Goal: Book appointment/travel/reservation

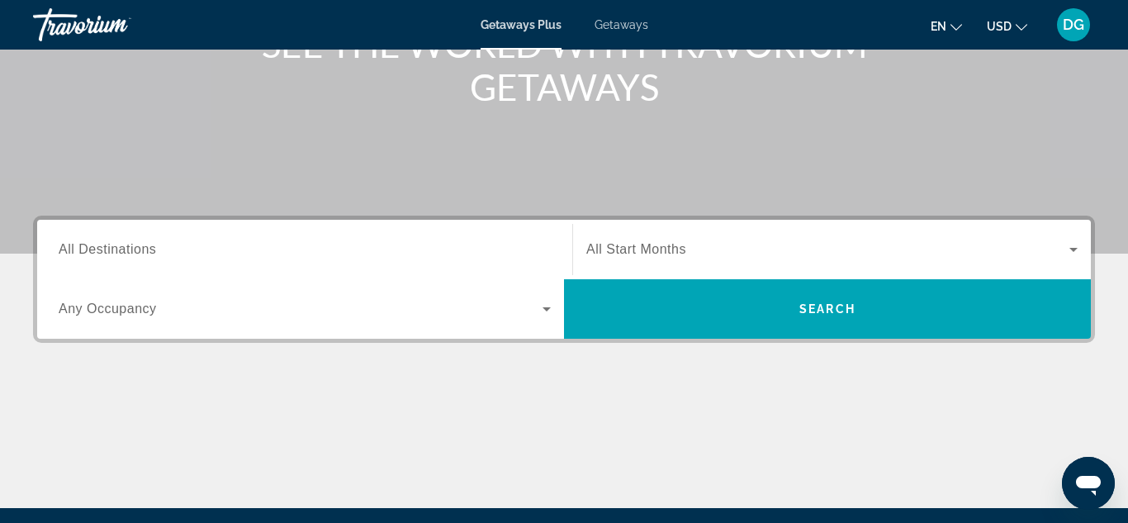
scroll to position [239, 0]
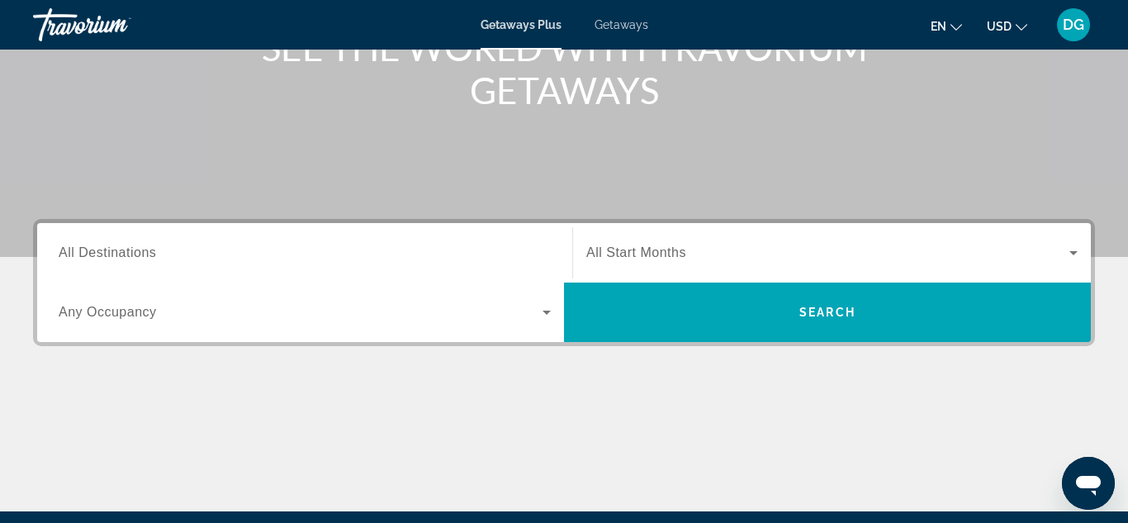
click at [81, 257] on span "All Destinations" at bounding box center [107, 252] width 97 height 14
click at [81, 257] on input "Destination All Destinations" at bounding box center [305, 254] width 492 height 20
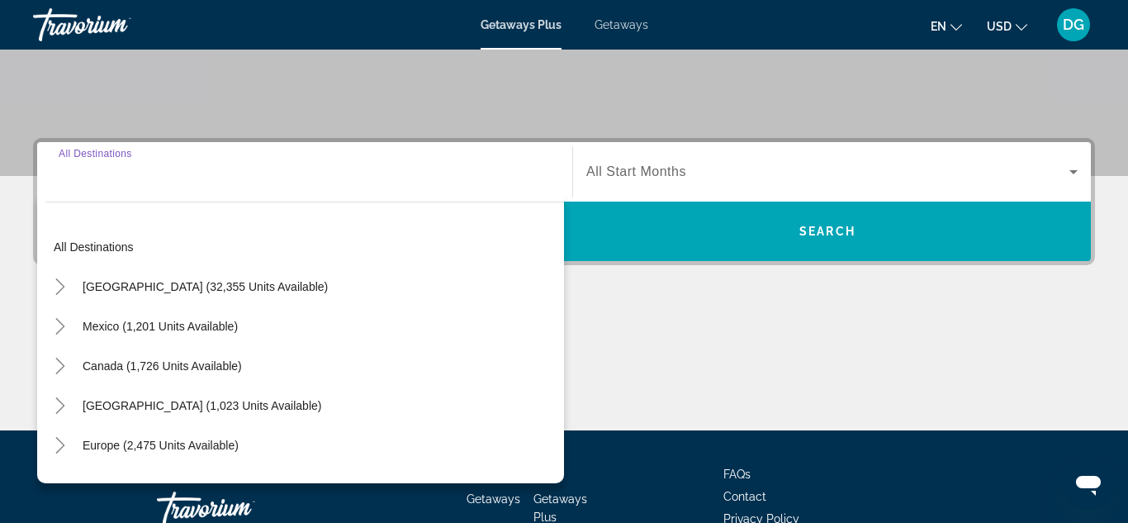
scroll to position [404, 0]
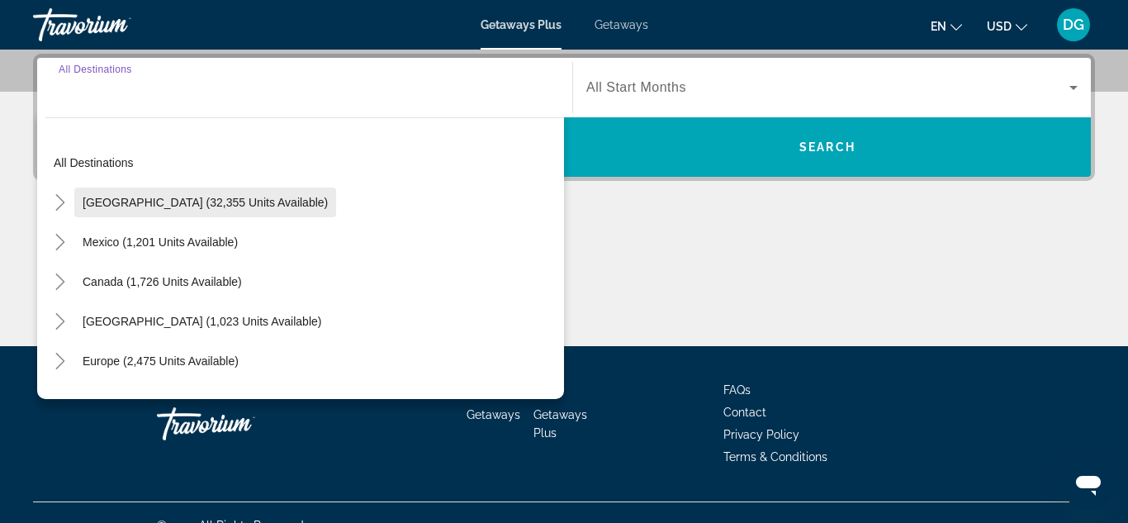
click at [119, 202] on span "[GEOGRAPHIC_DATA] (32,355 units available)" at bounding box center [205, 202] width 245 height 13
type input "**********"
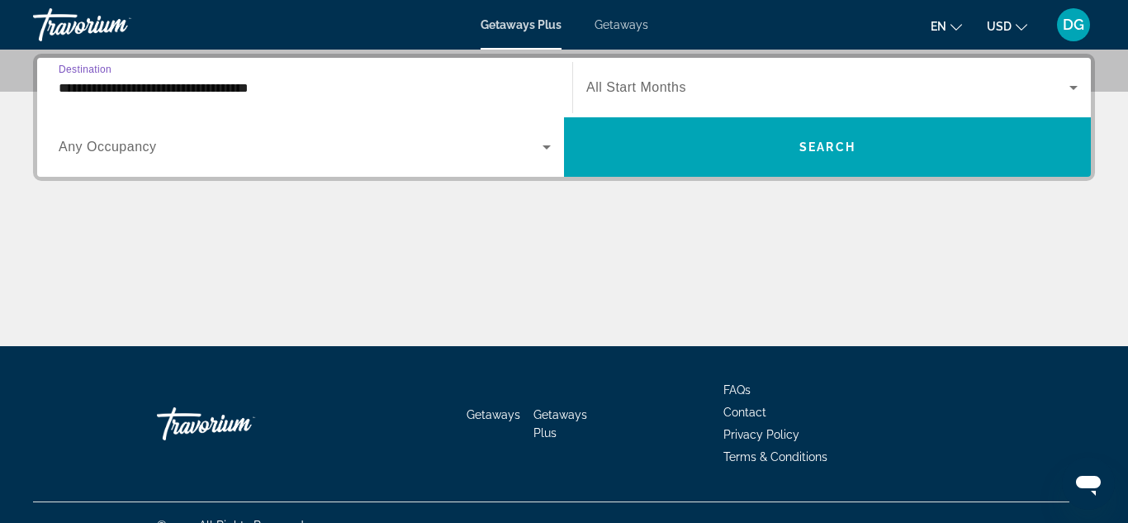
click at [125, 88] on input "**********" at bounding box center [305, 88] width 492 height 20
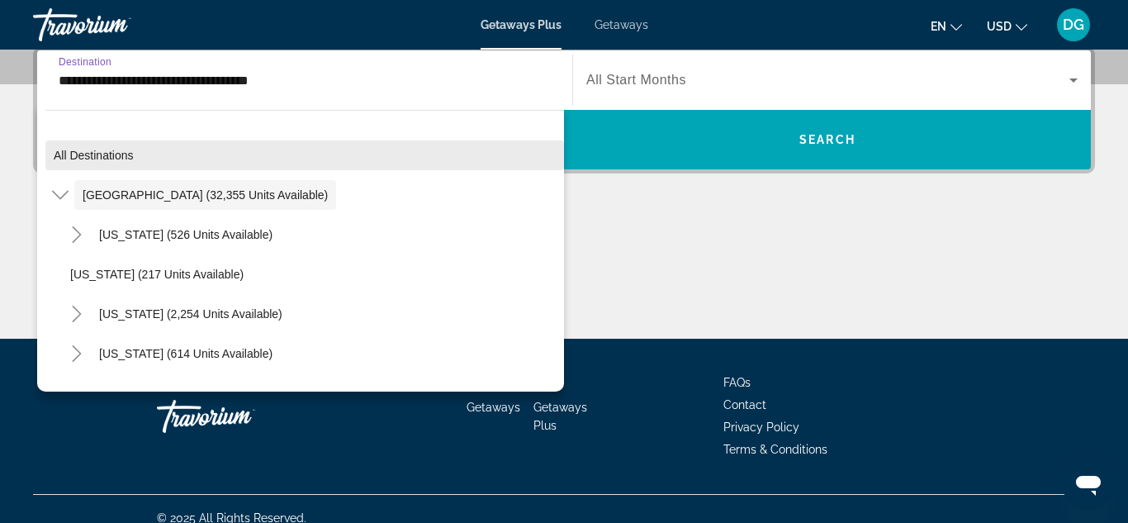
scroll to position [430, 0]
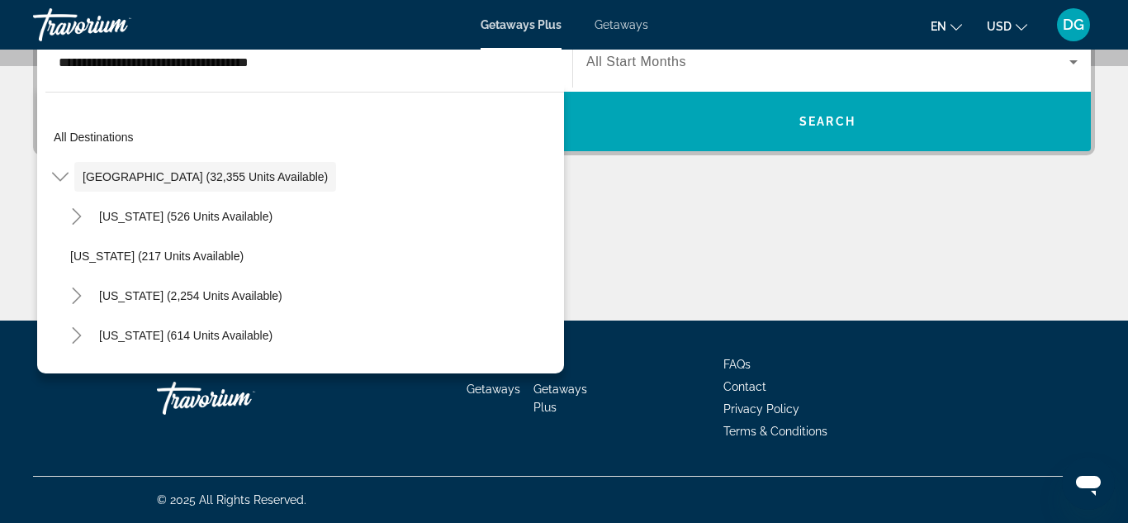
drag, startPoint x: 34, startPoint y: 137, endPoint x: 36, endPoint y: 163, distance: 25.7
click at [36, 163] on div "**********" at bounding box center [564, 174] width 1128 height 292
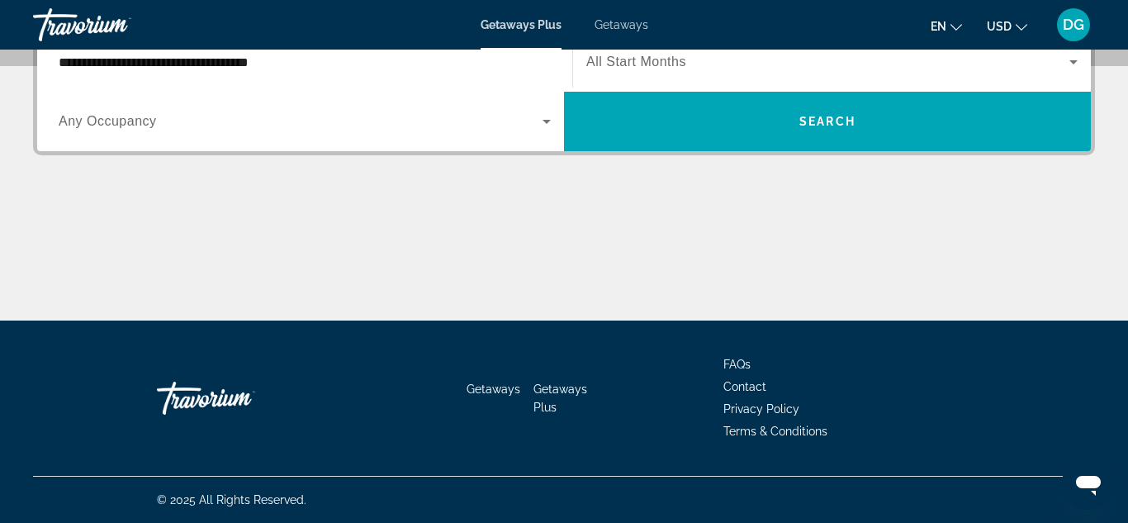
click at [88, 64] on input "**********" at bounding box center [305, 63] width 492 height 20
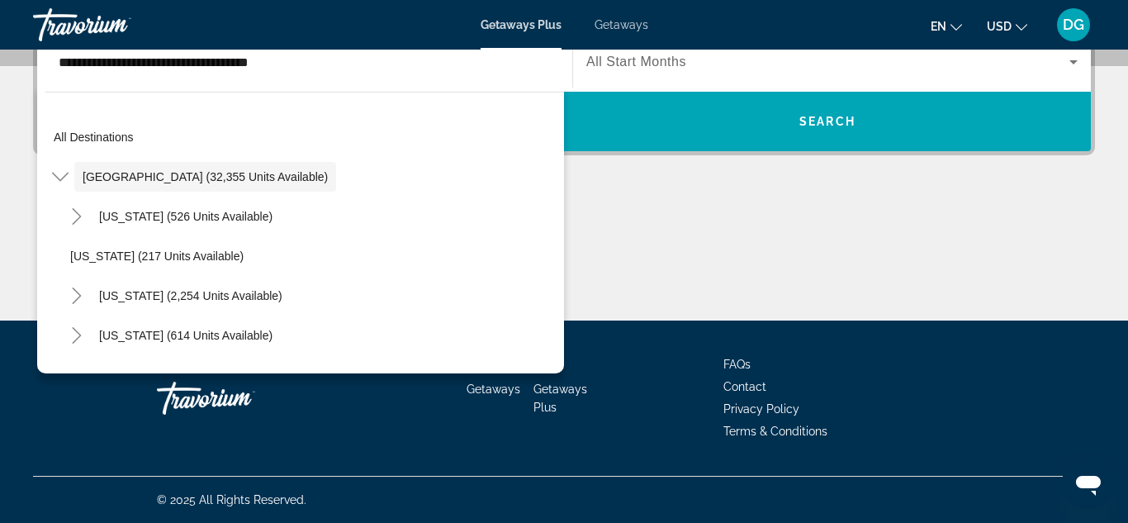
scroll to position [345, 0]
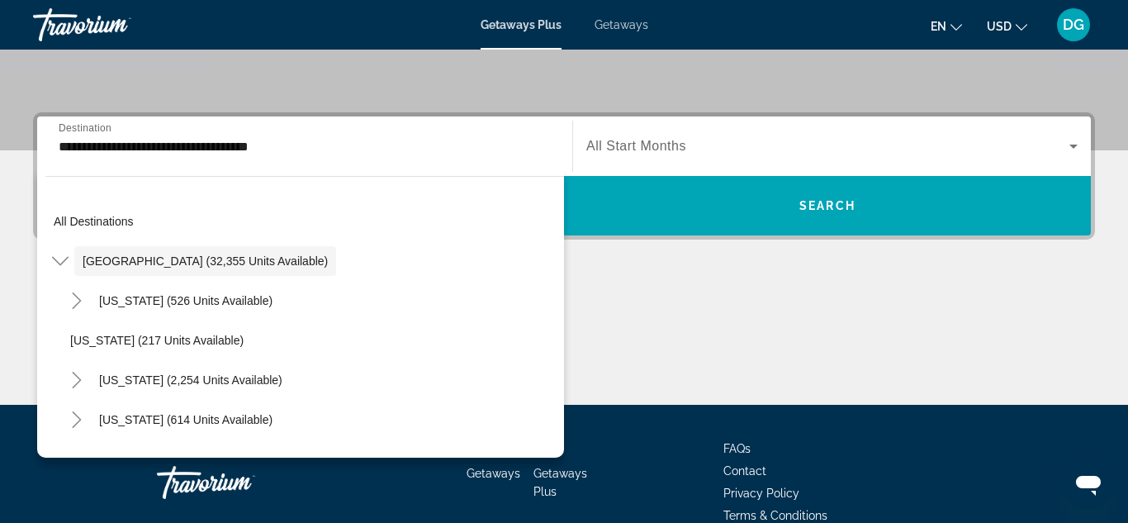
drag, startPoint x: 36, startPoint y: 229, endPoint x: 31, endPoint y: 246, distance: 18.0
click at [31, 246] on div "**********" at bounding box center [564, 258] width 1128 height 292
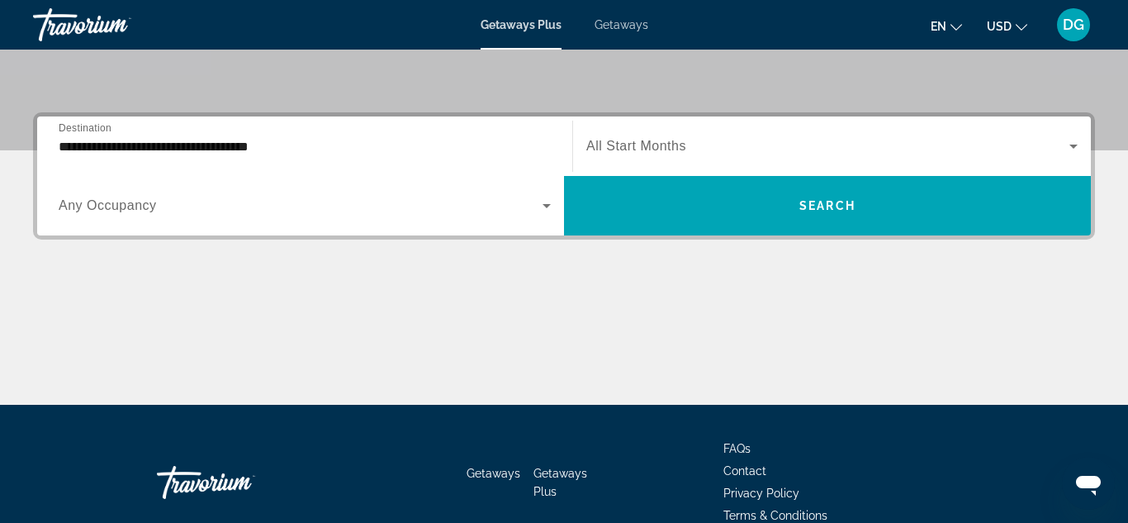
click at [81, 152] on input "**********" at bounding box center [305, 147] width 492 height 20
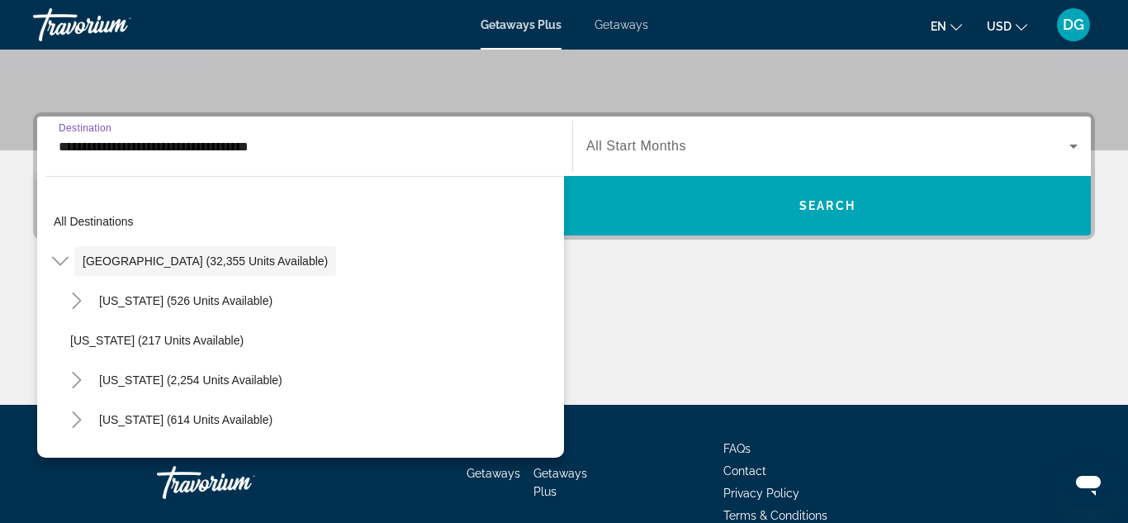
scroll to position [404, 0]
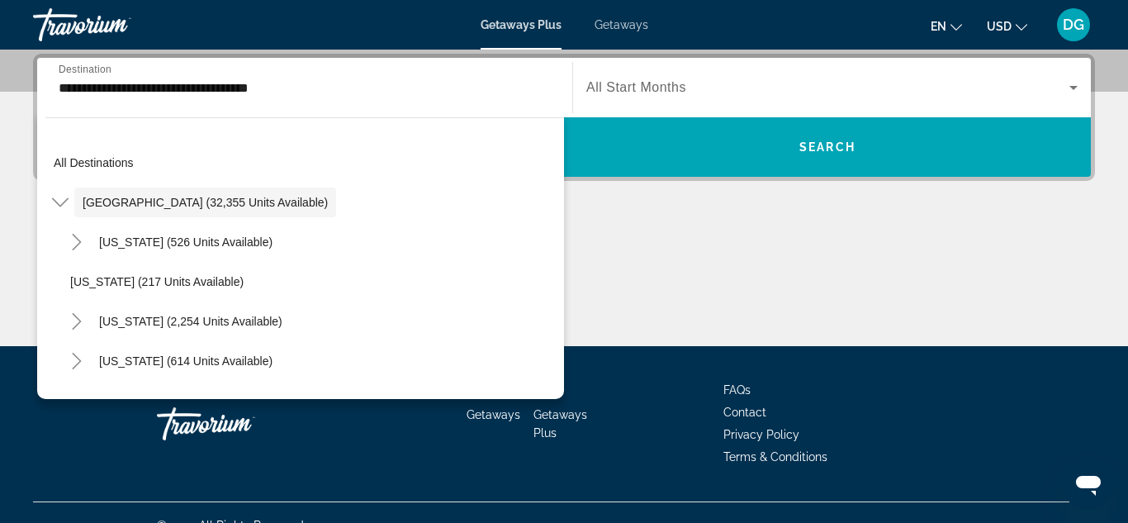
click at [178, 397] on div "All destinations [GEOGRAPHIC_DATA] (32,355 units available) [US_STATE] (526 uni…" at bounding box center [300, 254] width 527 height 290
click at [60, 202] on icon "Toggle United States (32,355 units available)" at bounding box center [60, 202] width 17 height 17
click at [107, 200] on span "[GEOGRAPHIC_DATA] (32,355 units available)" at bounding box center [205, 202] width 245 height 13
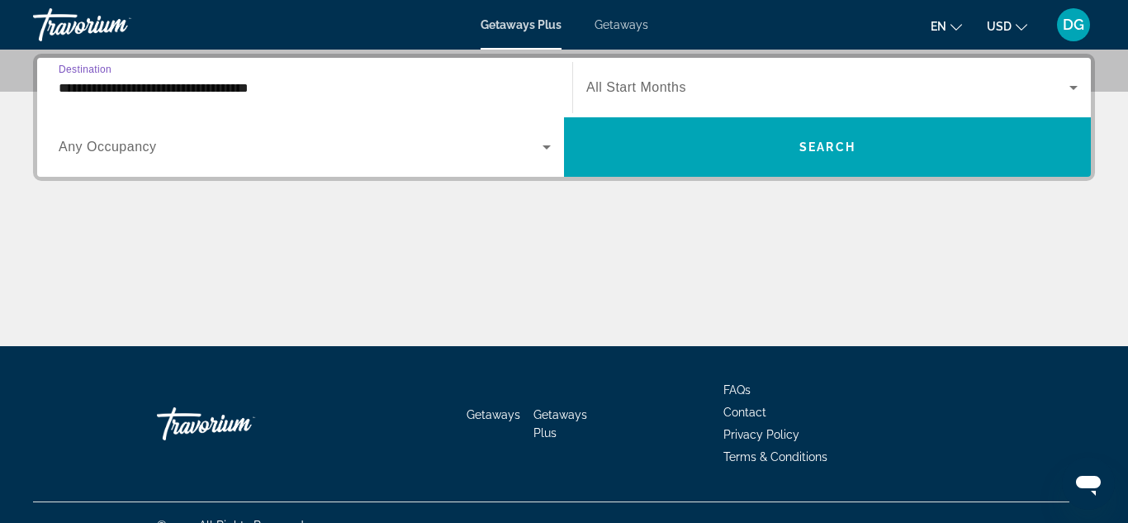
click at [1071, 87] on icon "Search widget" at bounding box center [1074, 88] width 8 height 4
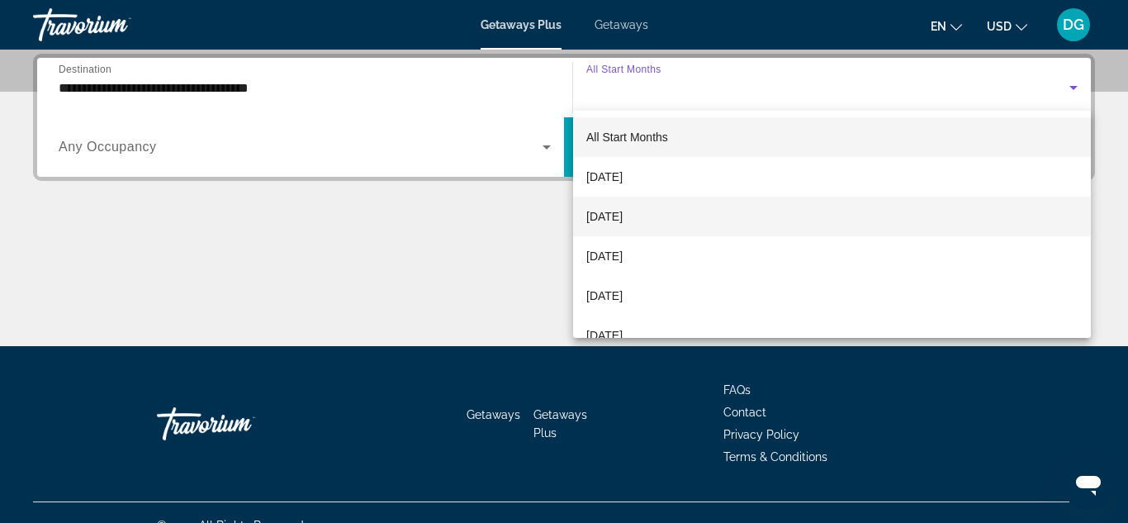
click at [623, 222] on span "[DATE]" at bounding box center [604, 217] width 36 height 20
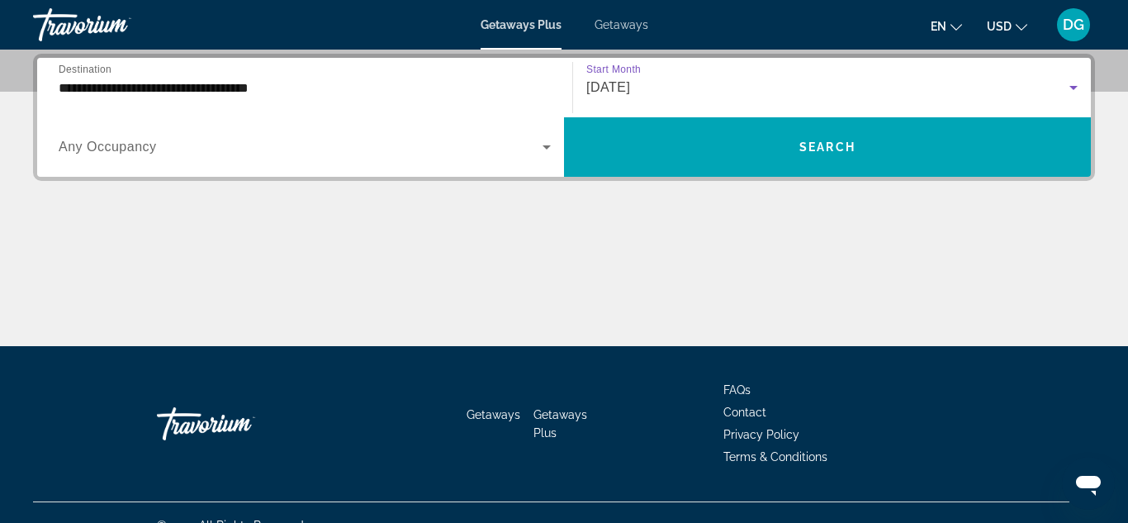
click at [112, 147] on span "Any Occupancy" at bounding box center [108, 147] width 98 height 14
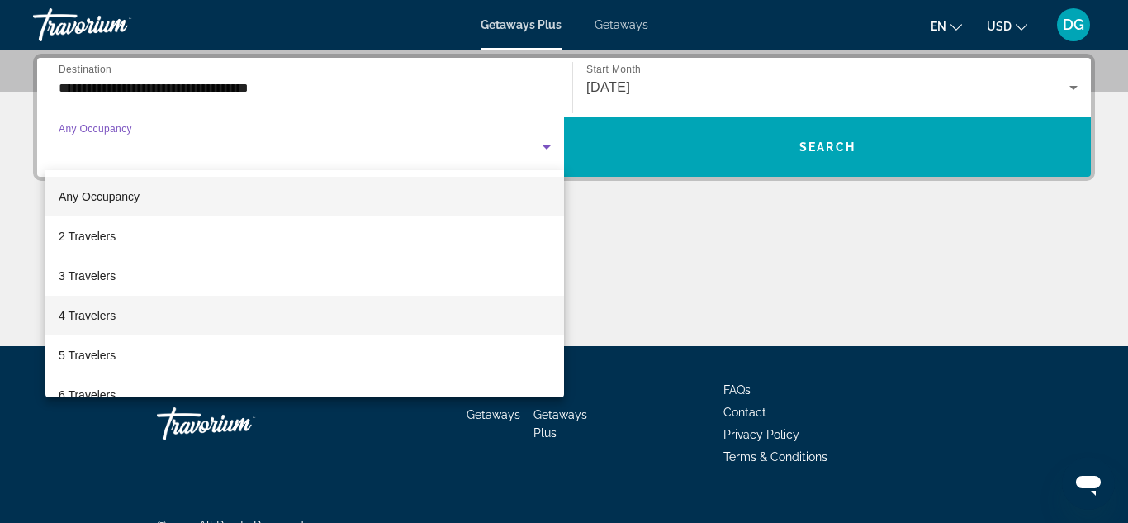
click at [79, 316] on span "4 Travelers" at bounding box center [87, 316] width 57 height 20
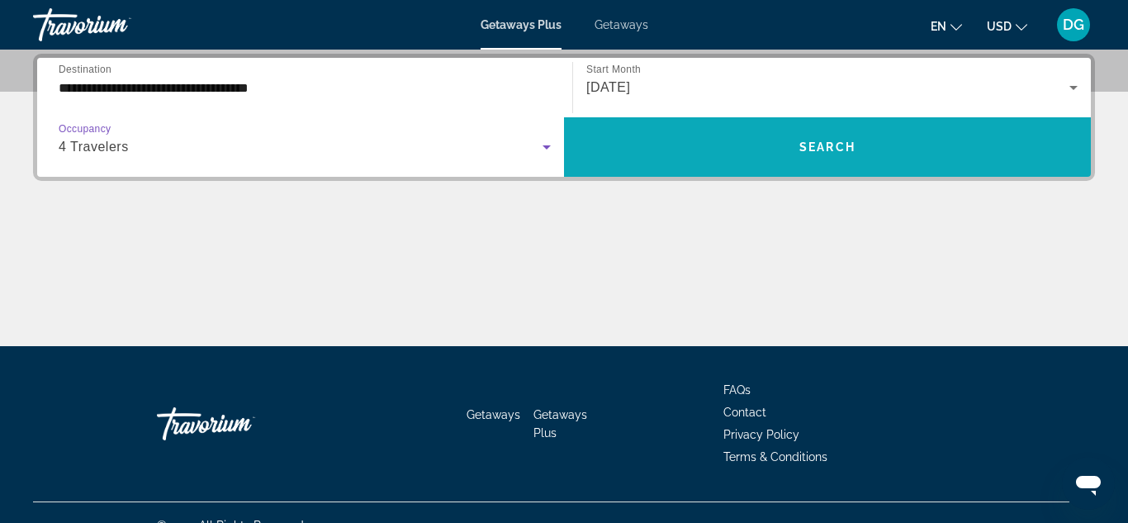
click at [767, 139] on span "Search widget" at bounding box center [827, 147] width 527 height 40
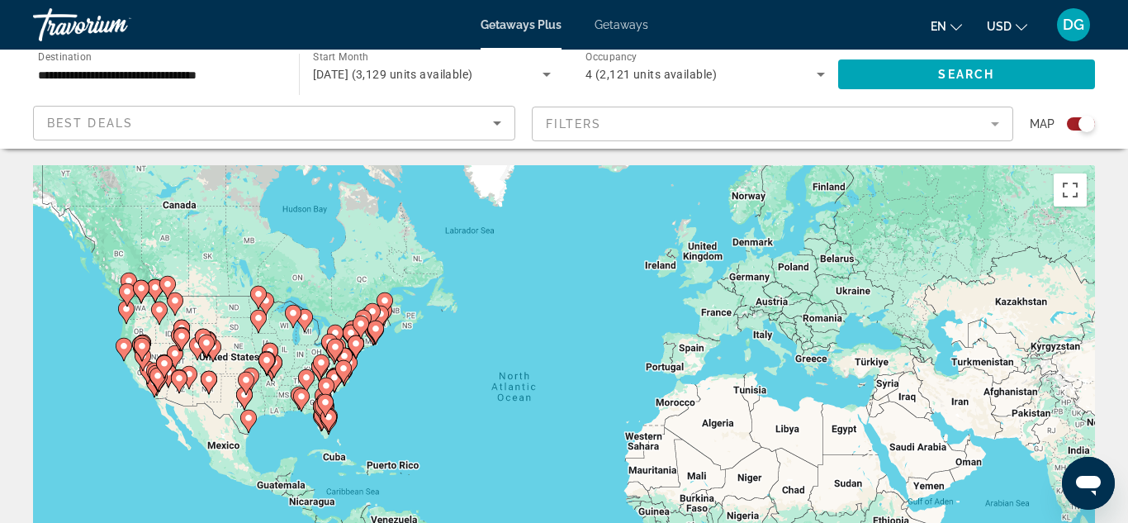
click at [993, 121] on mat-form-field "Filters" at bounding box center [773, 124] width 482 height 35
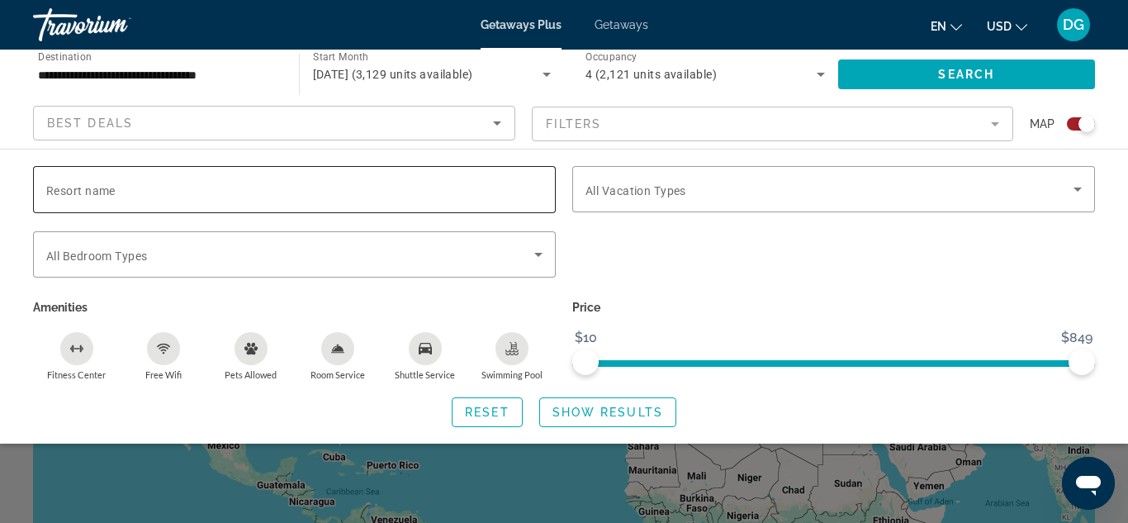
click at [173, 186] on input "Resort name" at bounding box center [294, 190] width 496 height 20
type input "**********"
click at [538, 254] on icon "Search widget" at bounding box center [538, 255] width 8 height 4
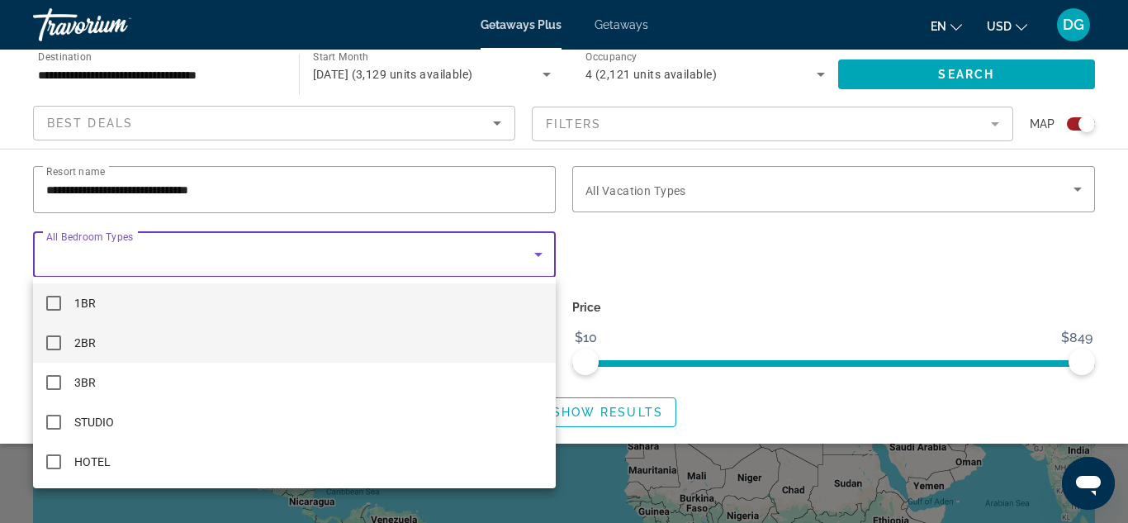
click at [54, 341] on mat-pseudo-checkbox at bounding box center [53, 342] width 15 height 15
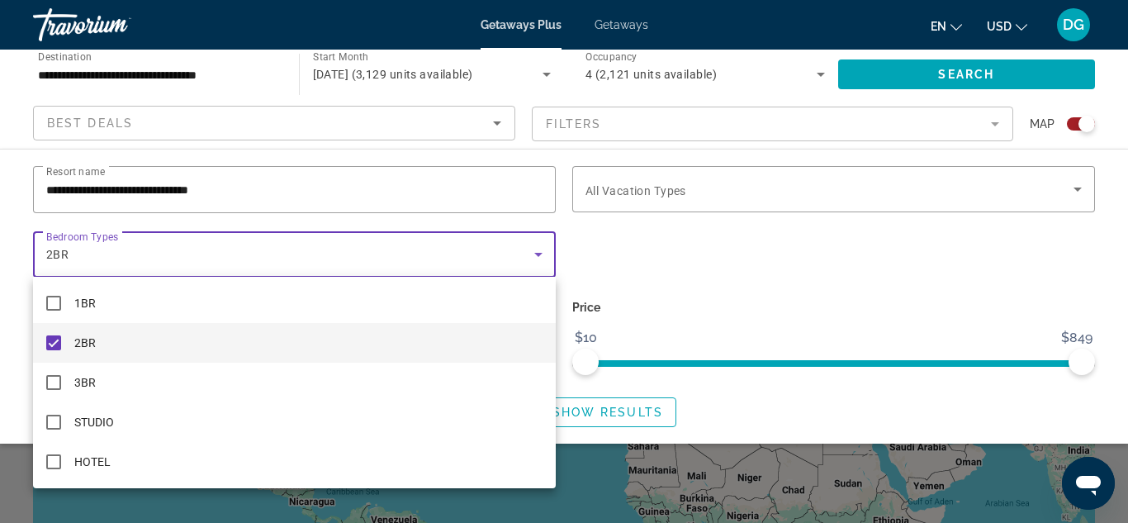
click at [498, 124] on div at bounding box center [564, 261] width 1128 height 523
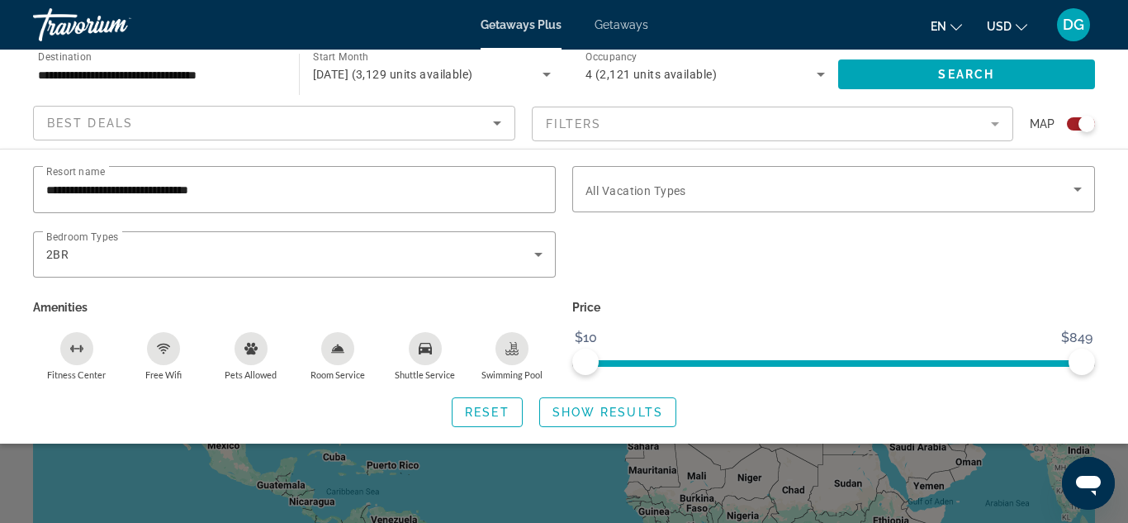
click at [163, 354] on div "Free Wifi" at bounding box center [163, 348] width 33 height 33
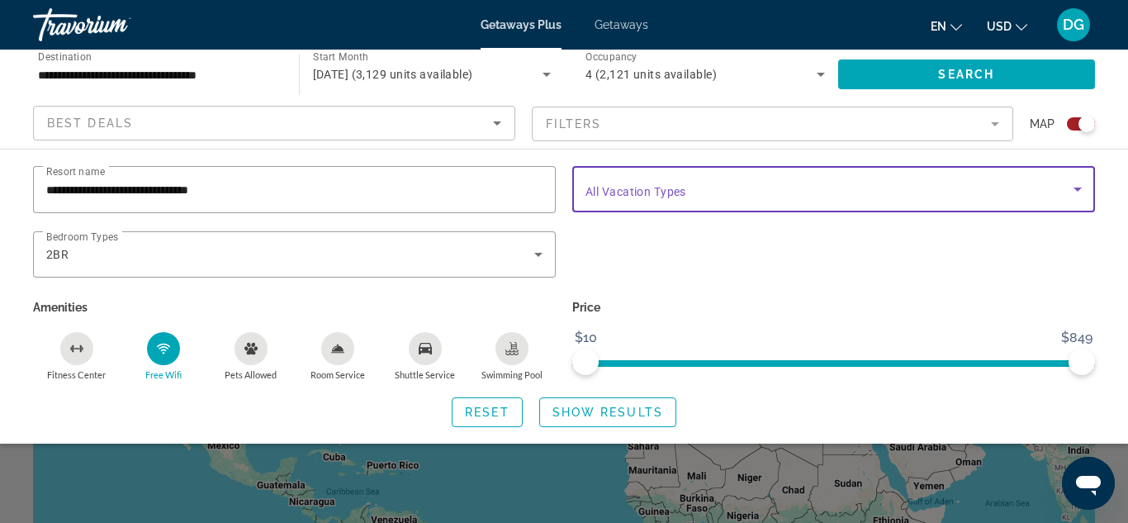
click at [1079, 188] on icon "Search widget" at bounding box center [1078, 190] width 8 height 4
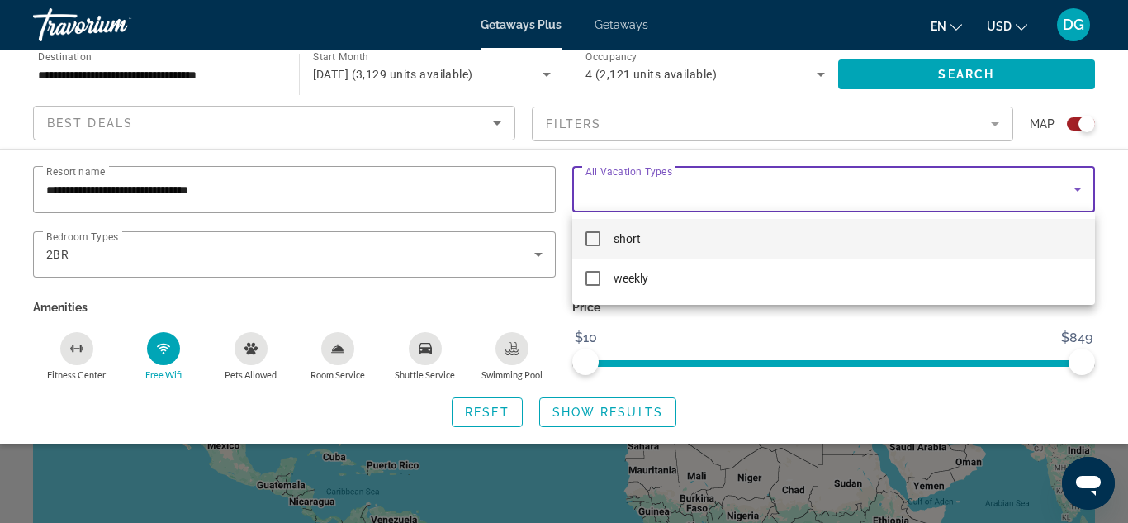
click at [594, 239] on mat-pseudo-checkbox at bounding box center [593, 238] width 15 height 15
drag, startPoint x: 1069, startPoint y: 358, endPoint x: 1027, endPoint y: 361, distance: 42.2
click at [1027, 361] on div at bounding box center [564, 261] width 1128 height 523
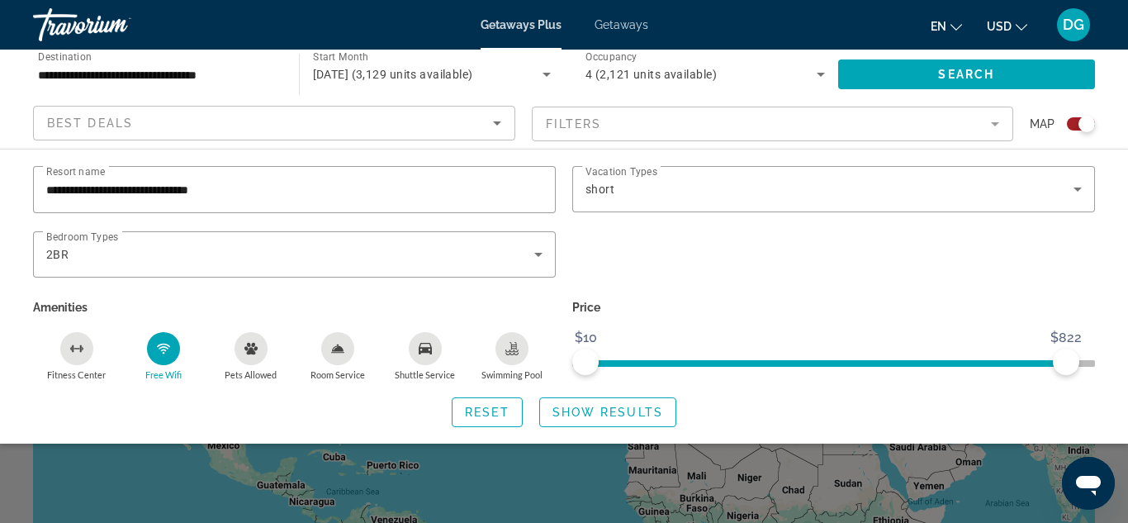
drag, startPoint x: 1066, startPoint y: 359, endPoint x: 1048, endPoint y: 354, distance: 19.1
click at [1048, 354] on span "ngx-slider" at bounding box center [826, 360] width 481 height 26
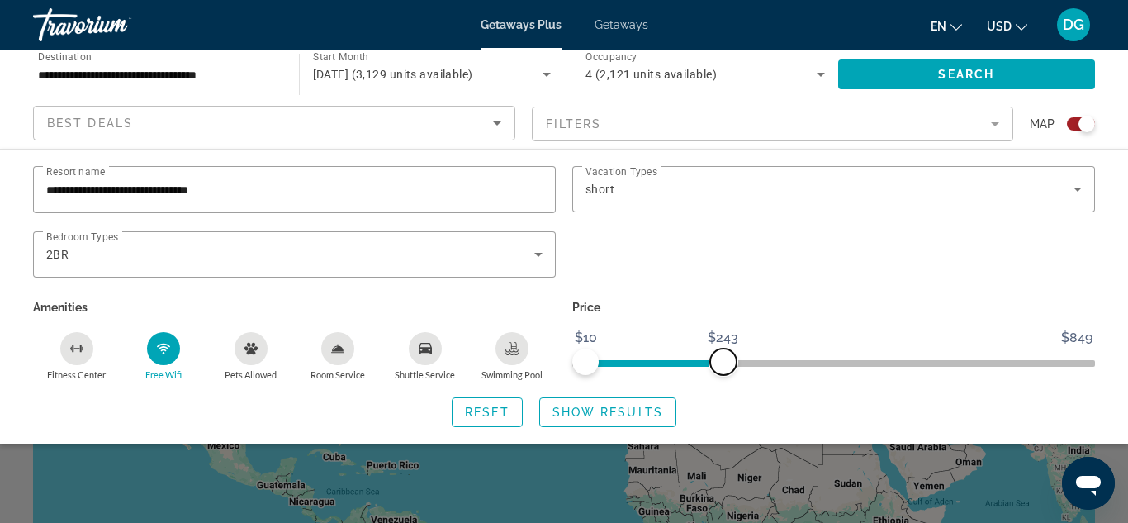
drag, startPoint x: 1056, startPoint y: 362, endPoint x: 724, endPoint y: 370, distance: 333.0
click at [724, 370] on span "ngx-slider-max" at bounding box center [723, 362] width 26 height 26
click at [947, 74] on span "Search" at bounding box center [966, 74] width 56 height 13
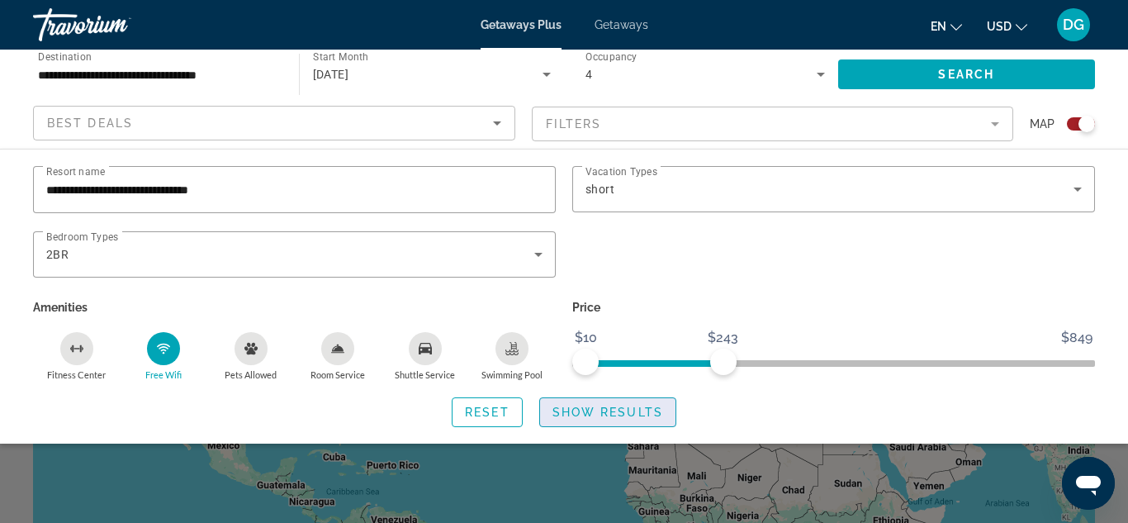
click at [632, 411] on span "Show Results" at bounding box center [608, 412] width 111 height 13
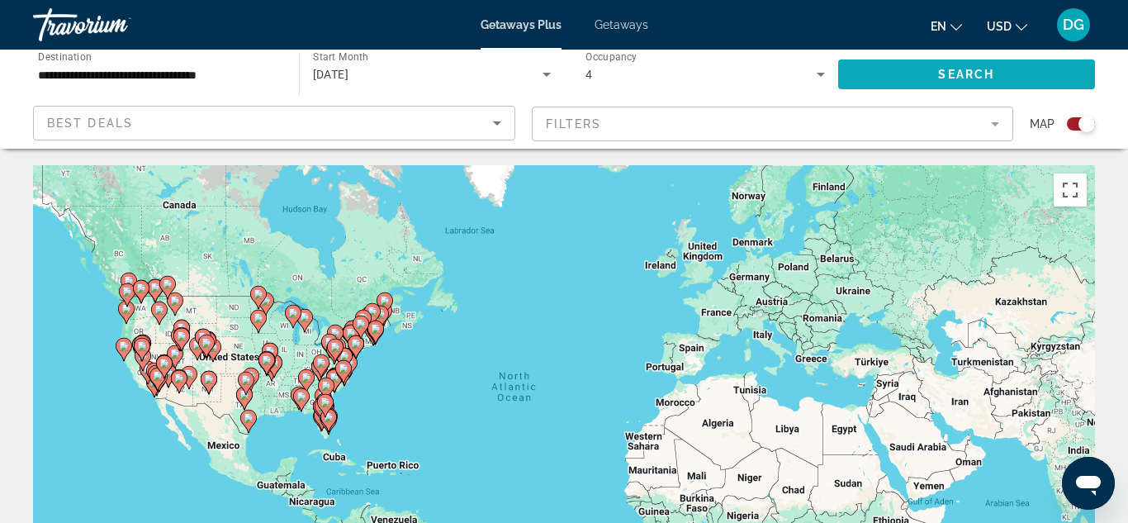
click at [981, 74] on span "Search" at bounding box center [966, 74] width 56 height 13
click at [923, 66] on span "Search widget" at bounding box center [967, 75] width 258 height 40
click at [819, 70] on icon "Search widget" at bounding box center [821, 74] width 20 height 20
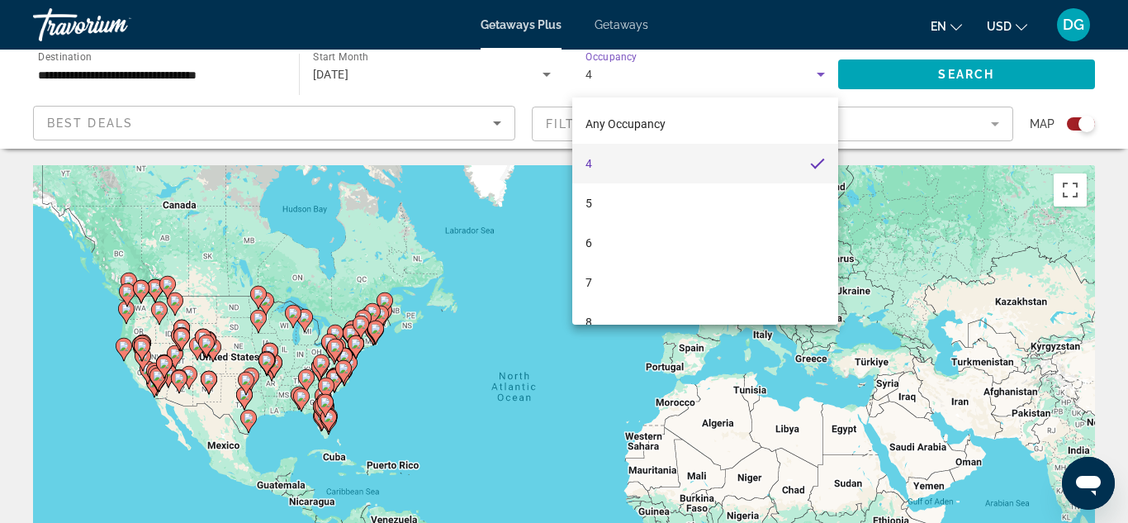
click at [910, 71] on div at bounding box center [564, 261] width 1128 height 523
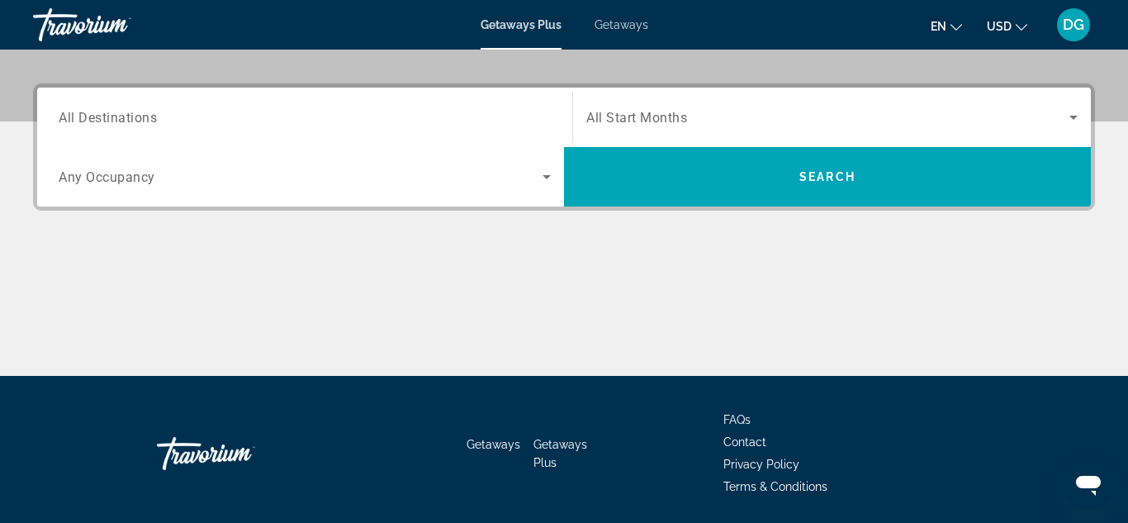
scroll to position [396, 0]
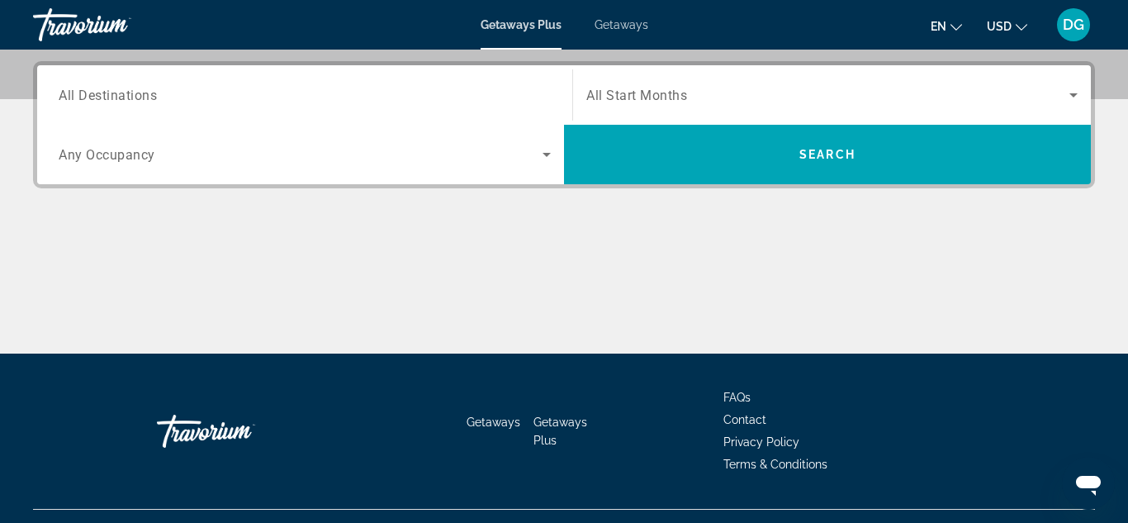
click at [107, 98] on span "All Destinations" at bounding box center [108, 95] width 98 height 16
click at [107, 98] on input "Destination All Destinations" at bounding box center [305, 96] width 492 height 20
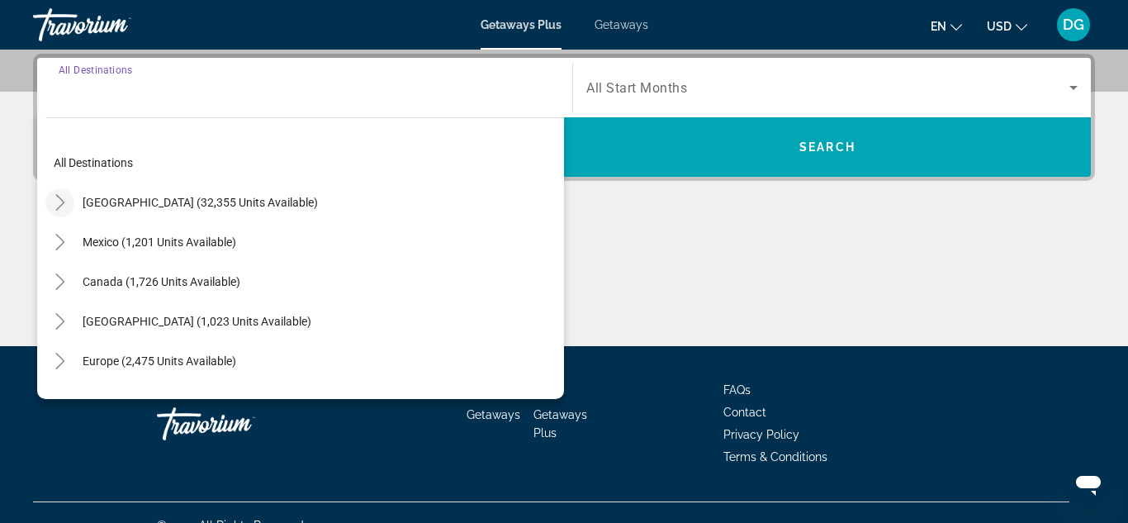
click at [60, 199] on icon "Toggle United States (32,355 units available)" at bounding box center [59, 202] width 9 height 17
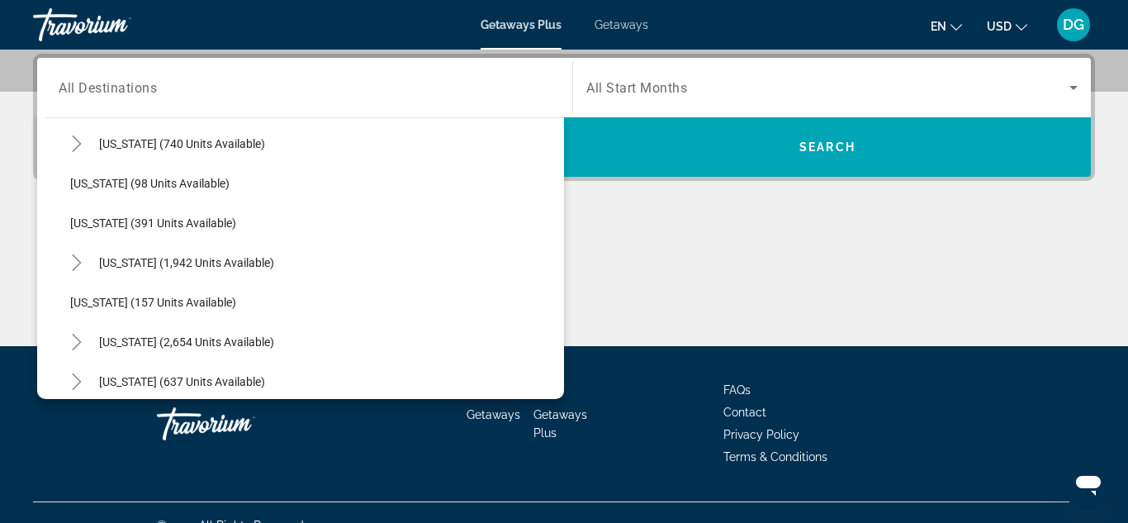
scroll to position [0, 0]
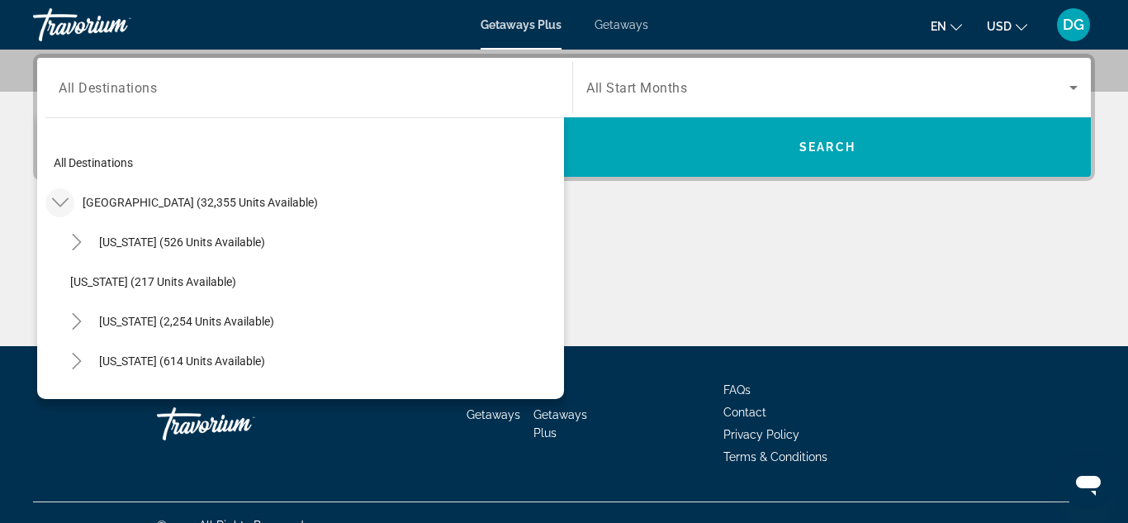
click at [60, 204] on icon "Toggle United States (32,355 units available)" at bounding box center [59, 202] width 17 height 9
click at [60, 204] on icon "Toggle United States (32,355 units available)" at bounding box center [59, 202] width 9 height 17
drag, startPoint x: 60, startPoint y: 205, endPoint x: 67, endPoint y: 193, distance: 13.3
click at [67, 194] on icon "Toggle United States (32,355 units available)" at bounding box center [60, 202] width 17 height 17
click at [60, 199] on icon "Toggle United States (32,355 units available)" at bounding box center [59, 202] width 9 height 17
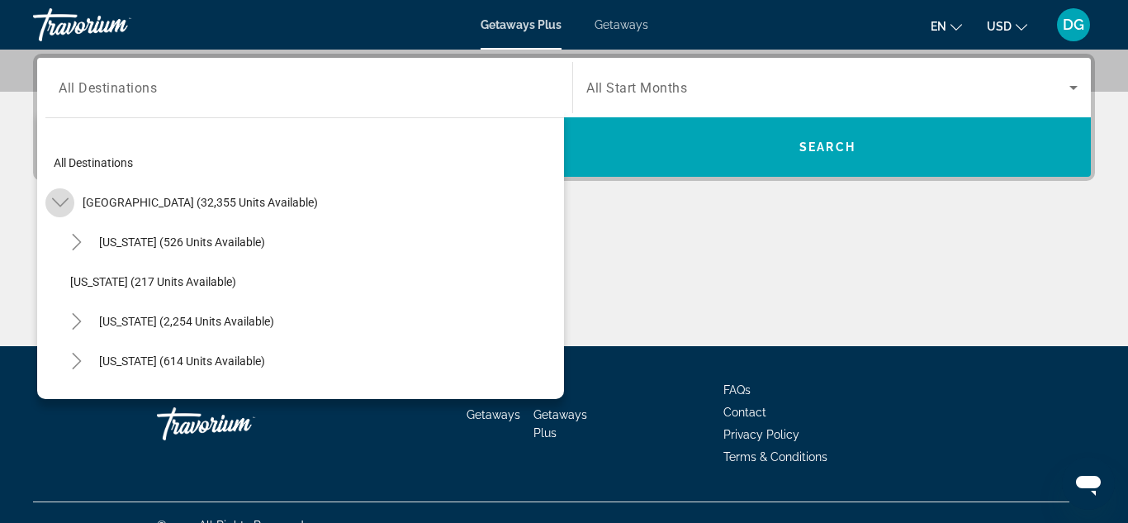
click at [61, 202] on icon "Toggle United States (32,355 units available)" at bounding box center [60, 202] width 17 height 17
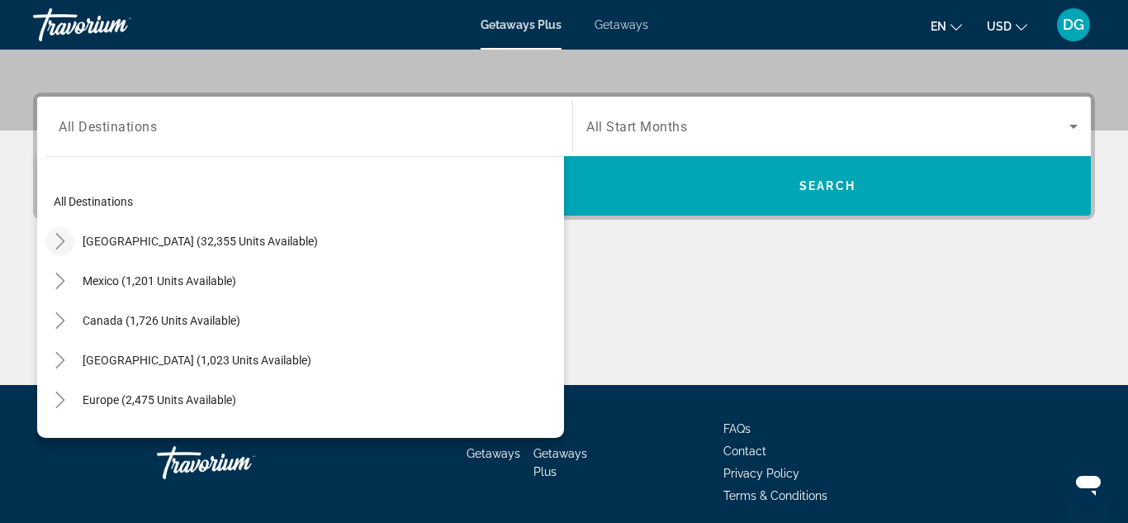
scroll to position [363, 0]
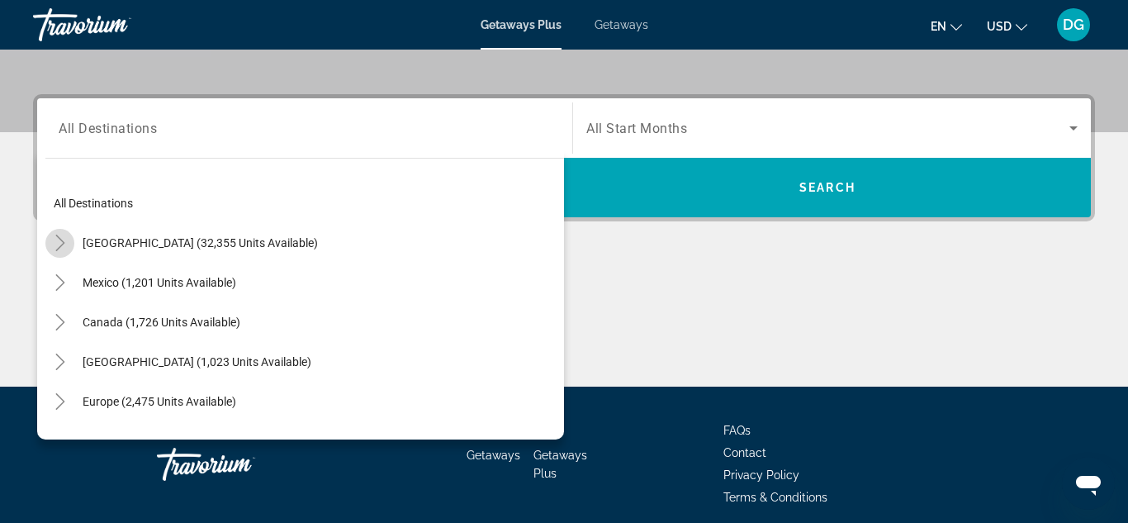
click at [62, 242] on icon "Toggle United States (32,355 units available)" at bounding box center [59, 243] width 9 height 17
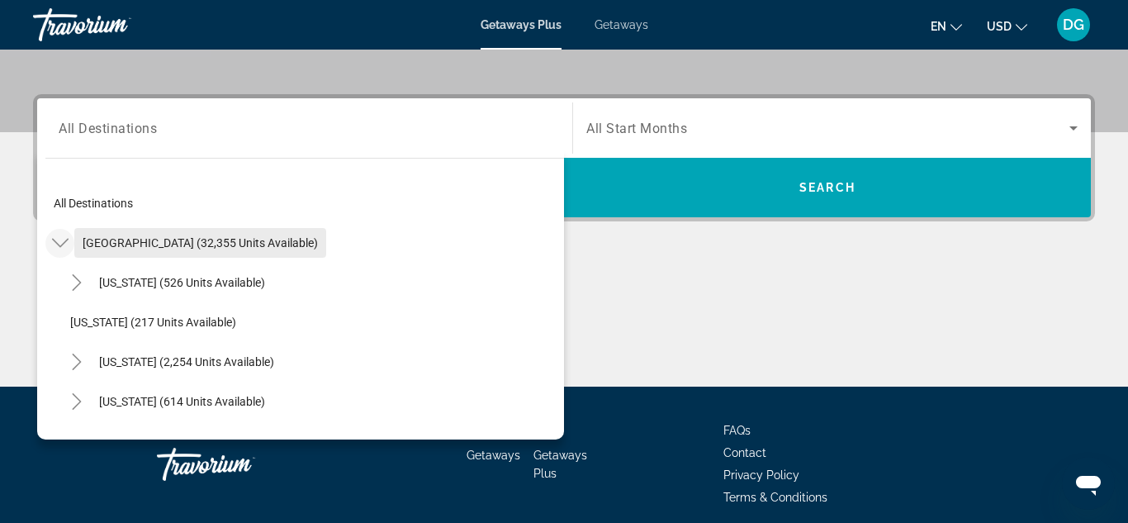
click at [96, 242] on span "[GEOGRAPHIC_DATA] (32,355 units available)" at bounding box center [200, 242] width 235 height 13
type input "**********"
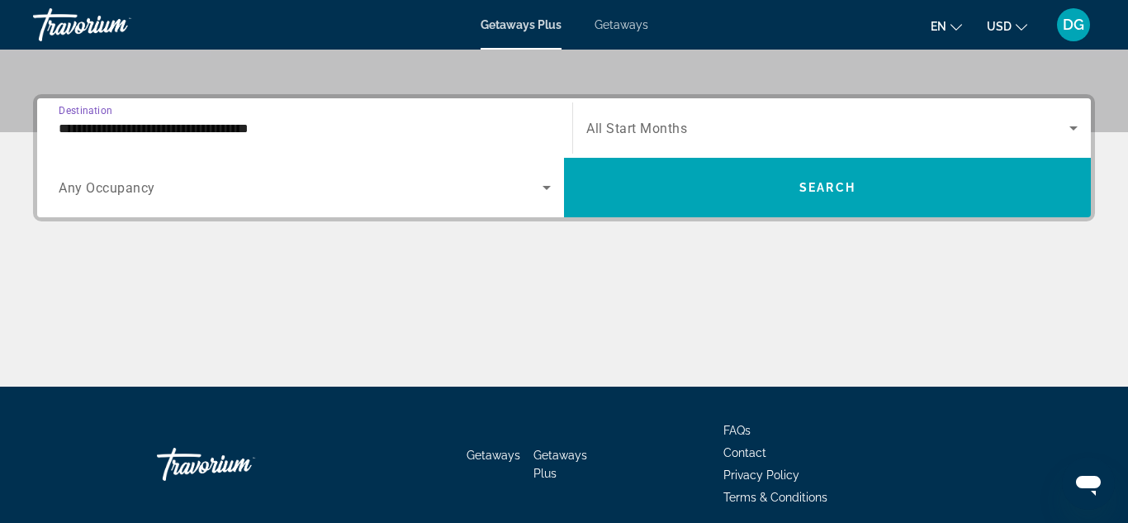
scroll to position [404, 0]
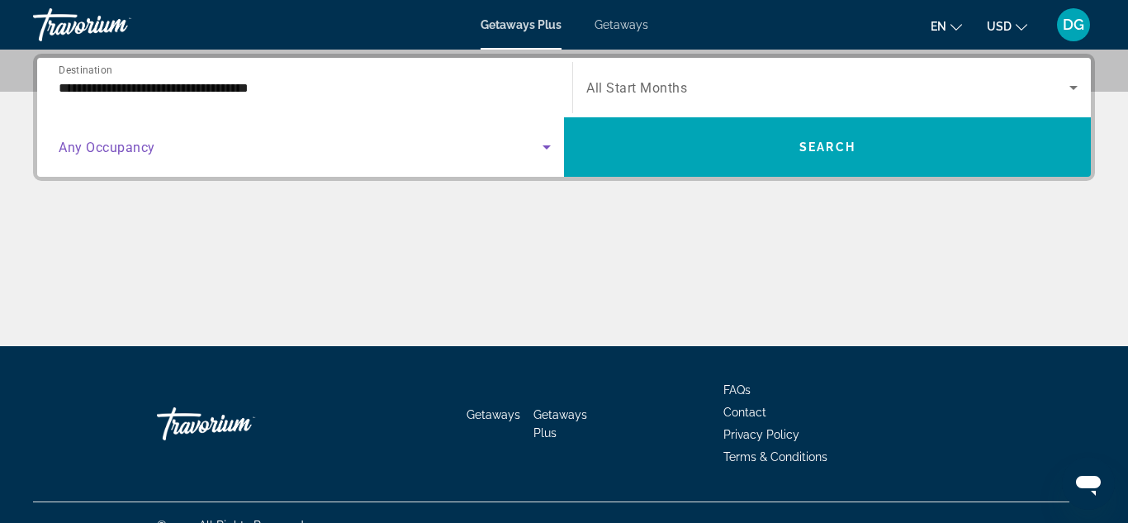
click at [546, 146] on icon "Search widget" at bounding box center [547, 147] width 8 height 4
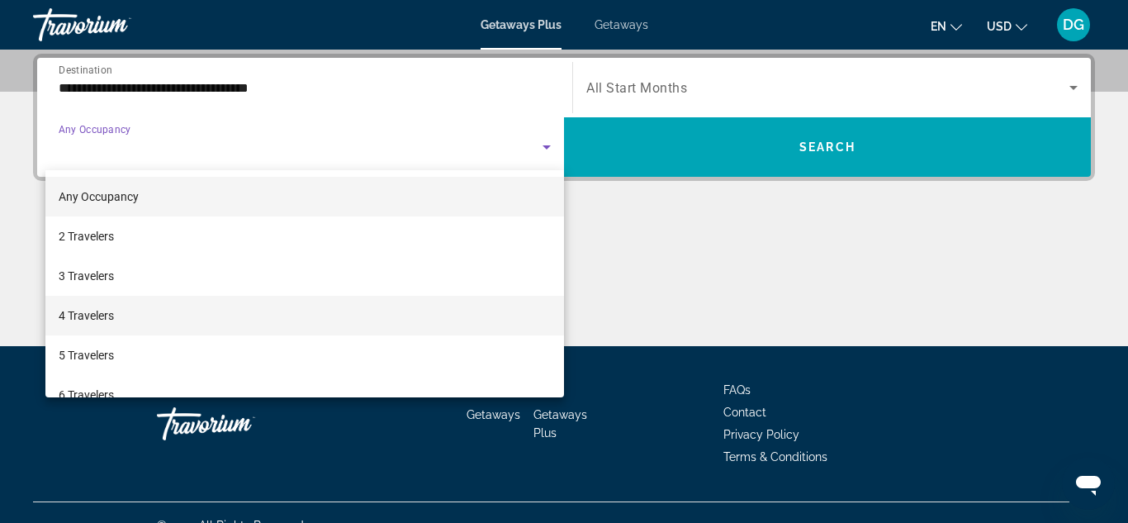
click at [102, 311] on span "4 Travelers" at bounding box center [86, 316] width 55 height 20
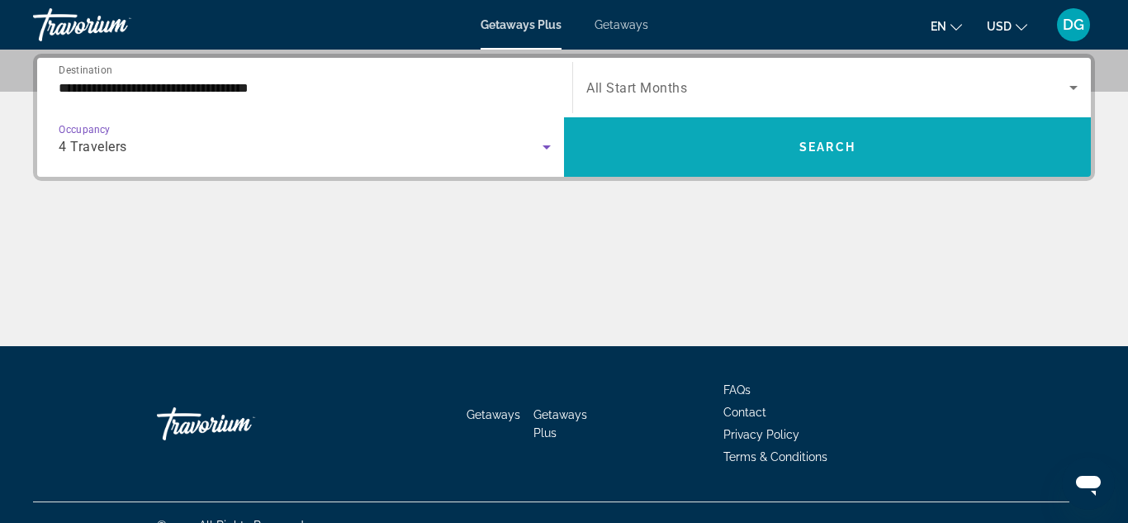
click at [889, 136] on span "Search widget" at bounding box center [827, 147] width 527 height 40
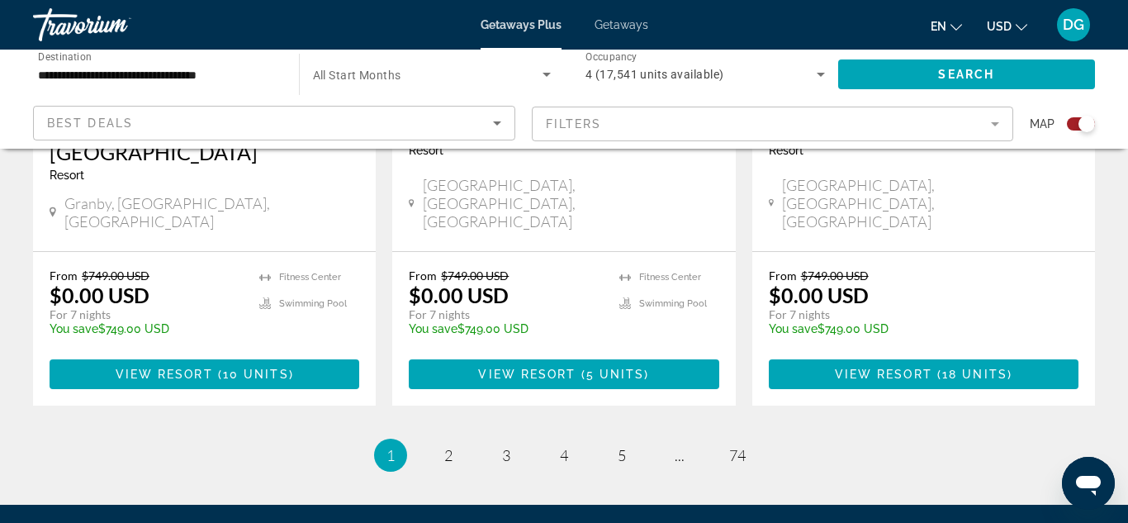
scroll to position [2785, 0]
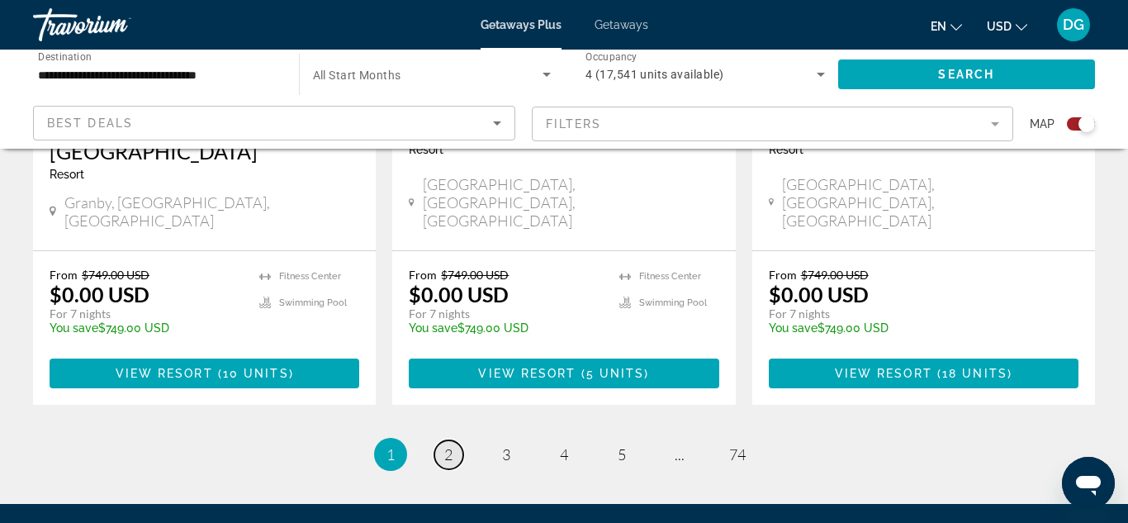
click at [447, 445] on span "2" at bounding box center [448, 454] width 8 height 18
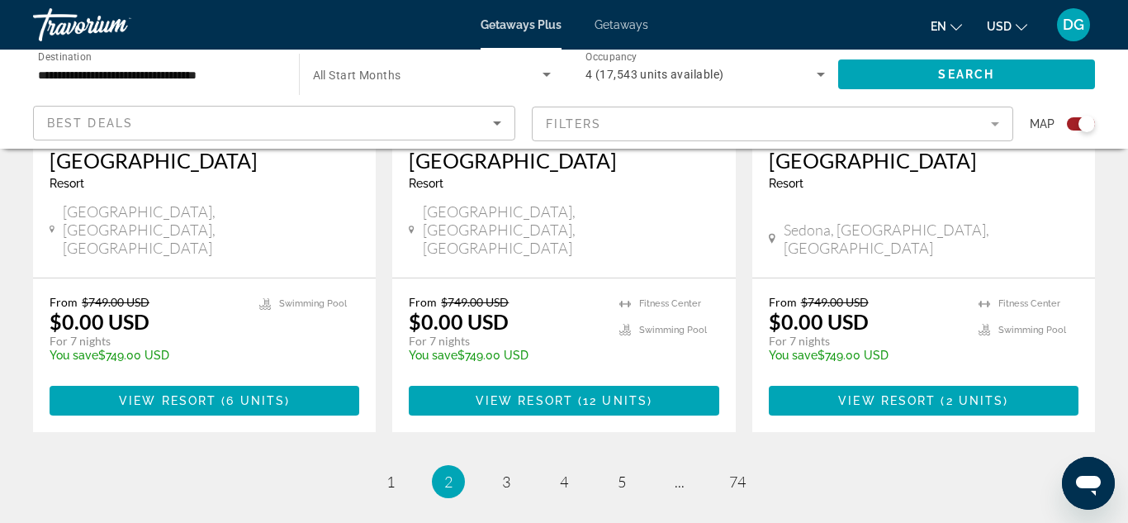
scroll to position [2736, 0]
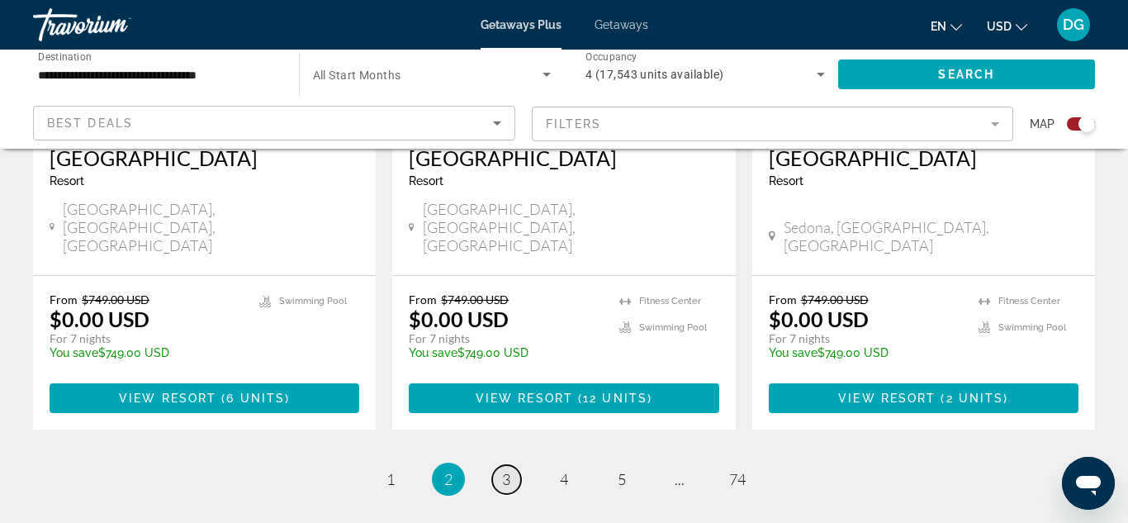
click at [505, 470] on span "3" at bounding box center [506, 479] width 8 height 18
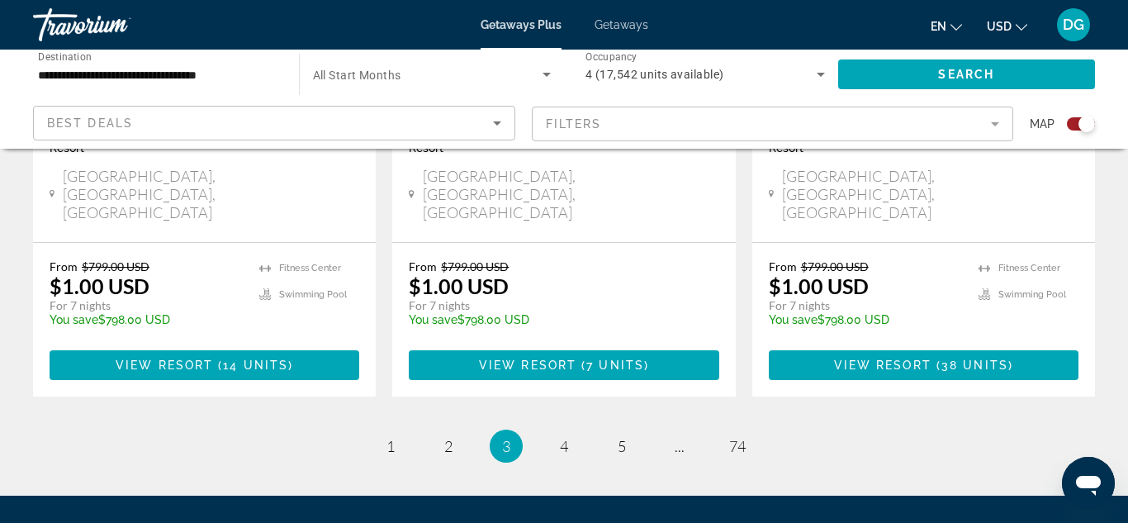
scroll to position [2736, 0]
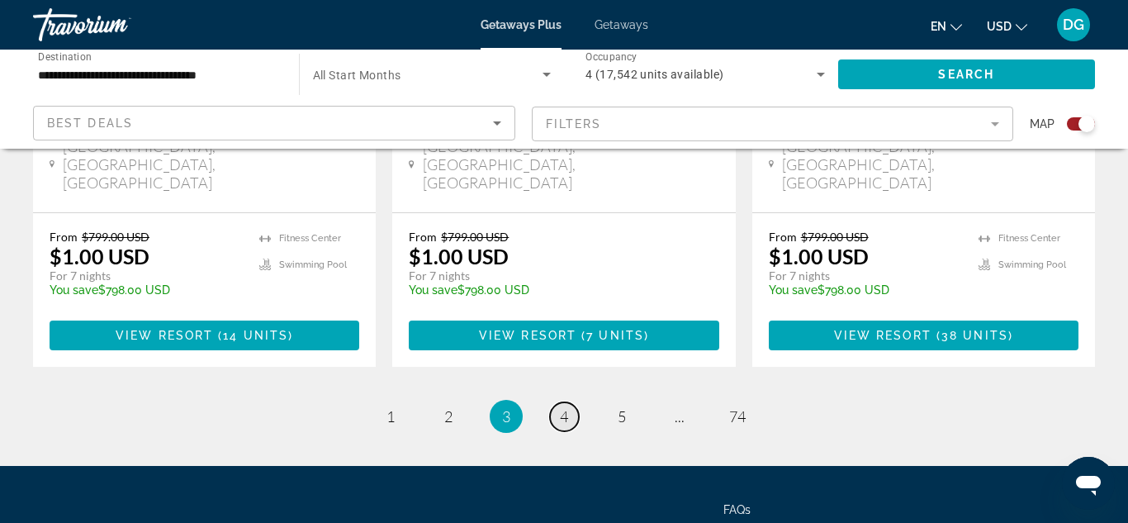
click at [566, 407] on span "4" at bounding box center [564, 416] width 8 height 18
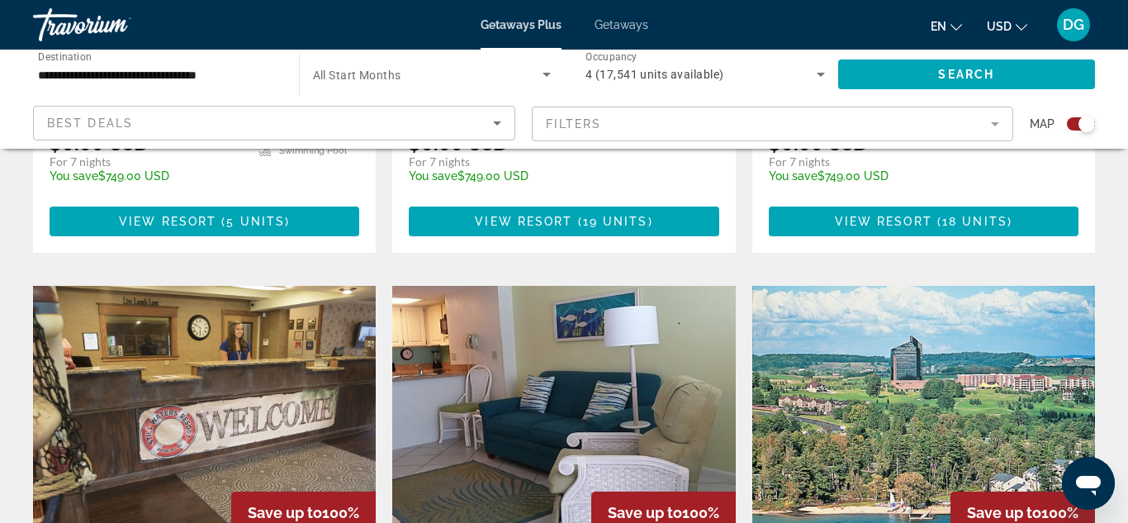
scroll to position [1652, 0]
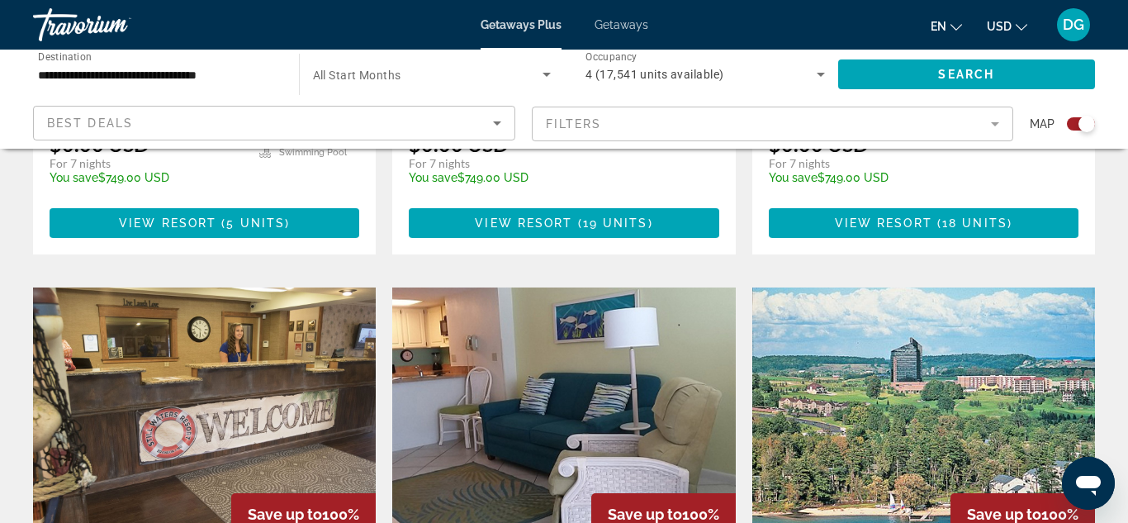
click at [258, 340] on img "Main content" at bounding box center [204, 419] width 343 height 264
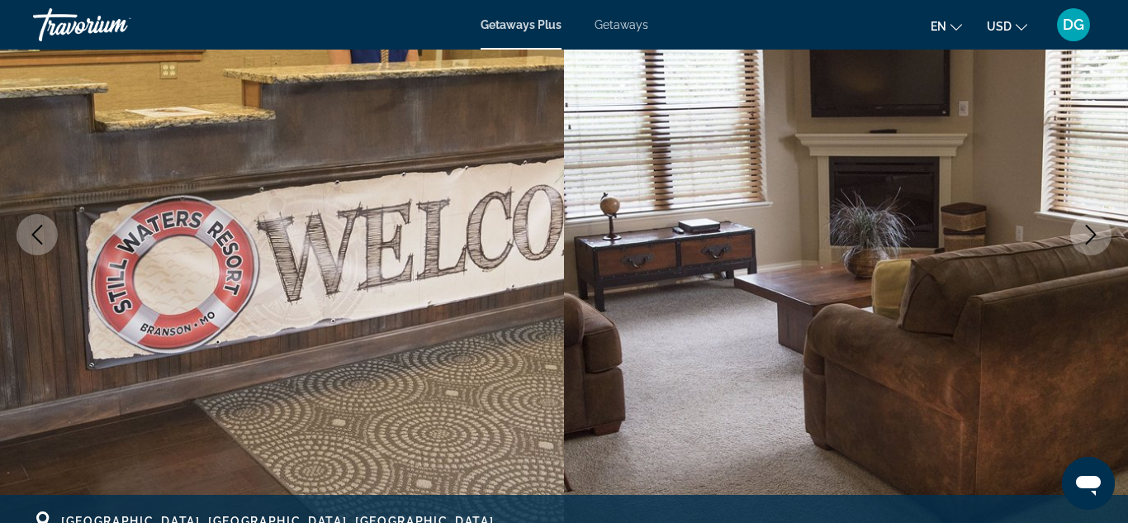
scroll to position [198, 0]
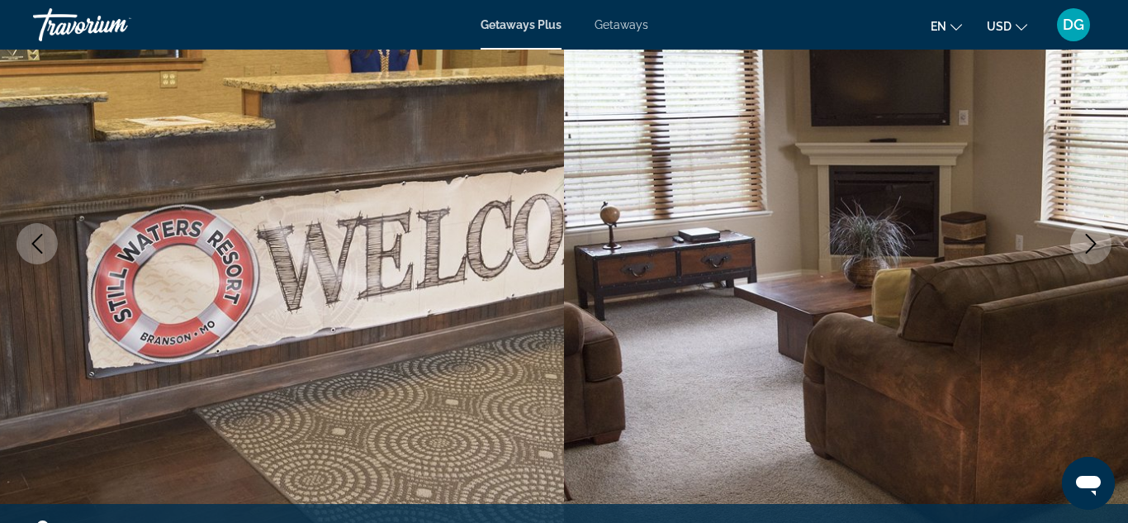
click at [1096, 240] on icon "Next image" at bounding box center [1091, 244] width 20 height 20
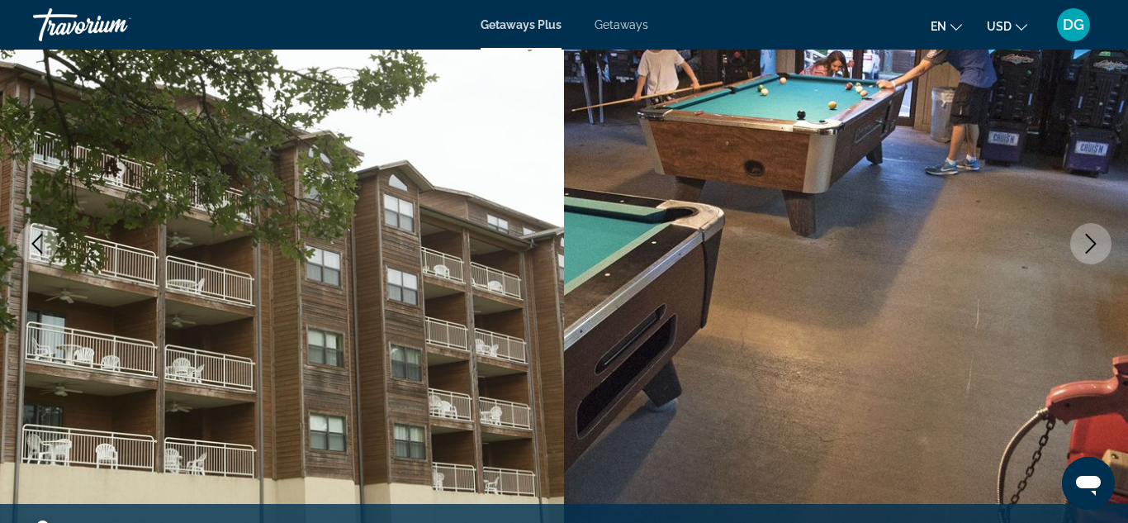
click at [1098, 243] on icon "Next image" at bounding box center [1091, 244] width 20 height 20
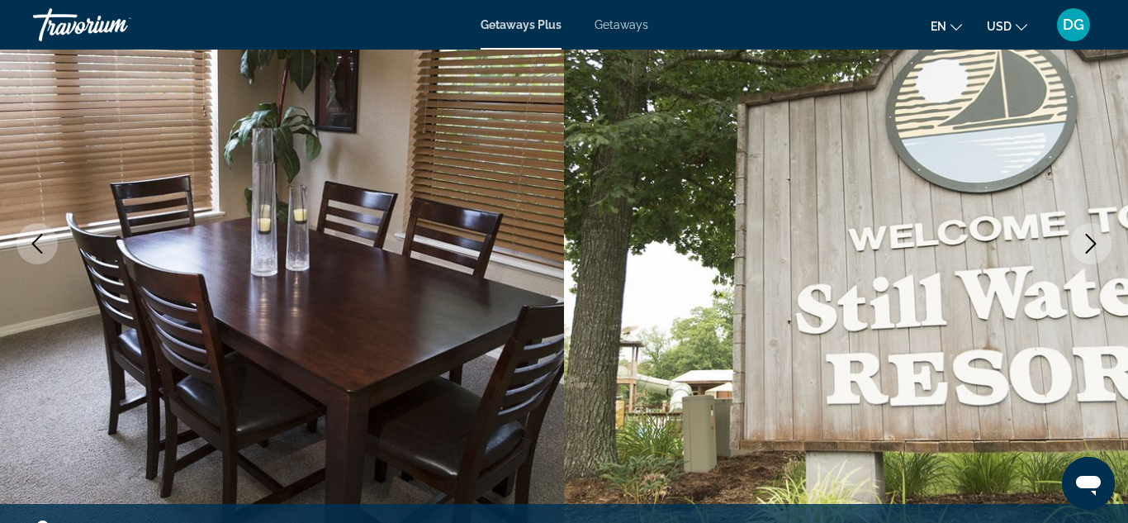
click at [1098, 243] on icon "Next image" at bounding box center [1091, 244] width 20 height 20
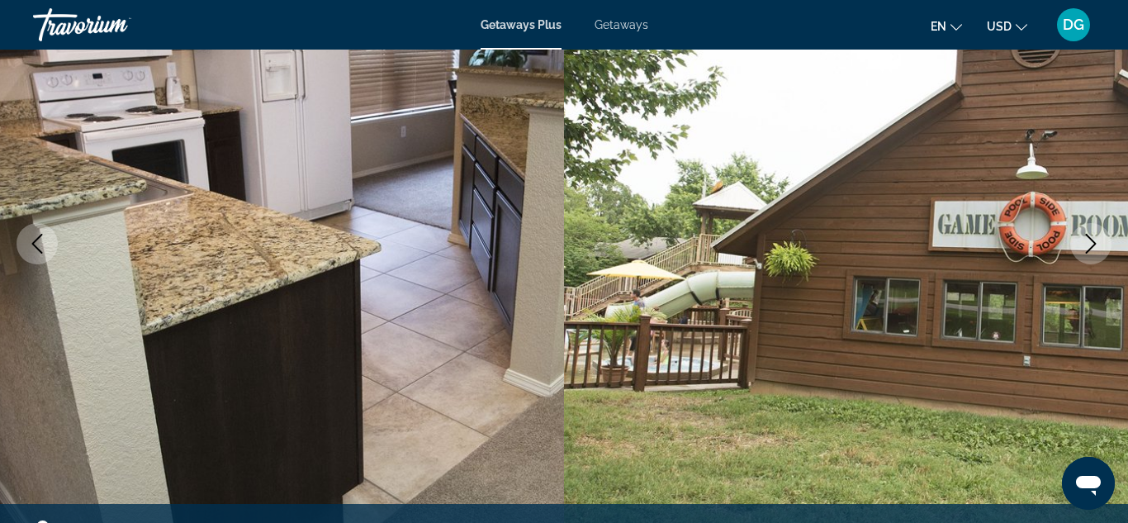
click at [1098, 243] on icon "Next image" at bounding box center [1091, 244] width 20 height 20
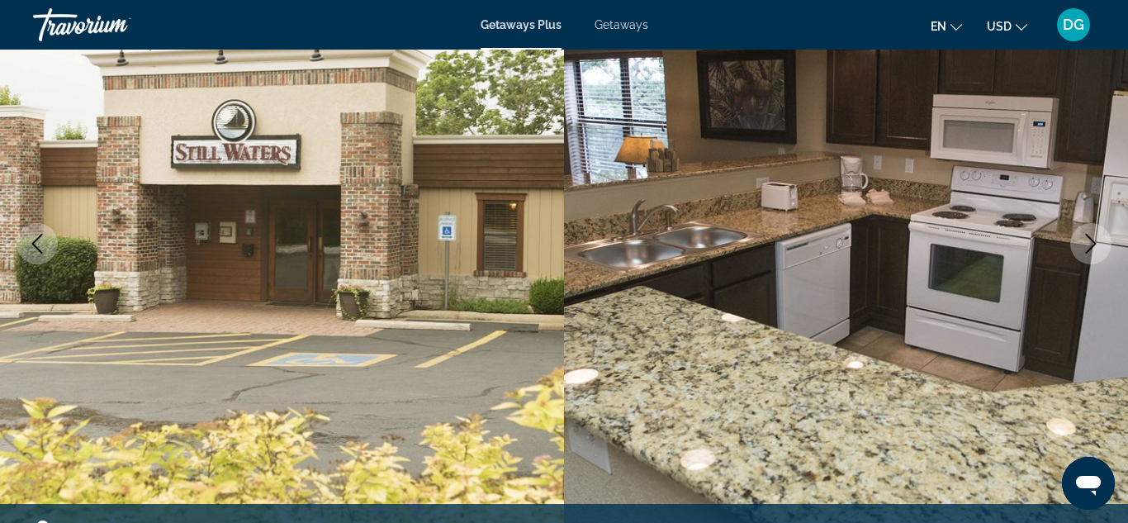
click at [1098, 243] on icon "Next image" at bounding box center [1091, 244] width 20 height 20
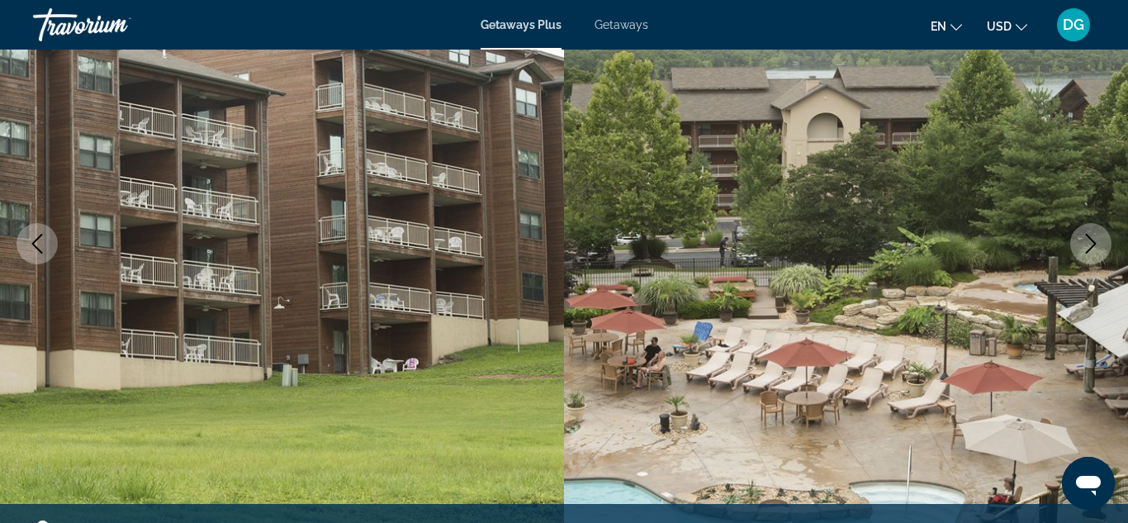
click at [1087, 241] on icon "Next image" at bounding box center [1091, 244] width 20 height 20
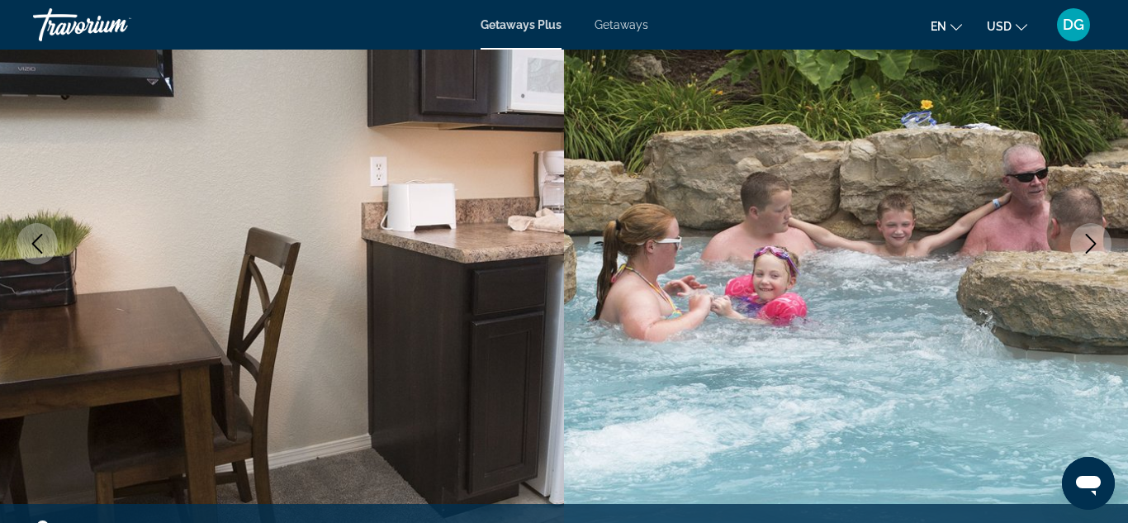
click at [1088, 238] on icon "Next image" at bounding box center [1091, 244] width 20 height 20
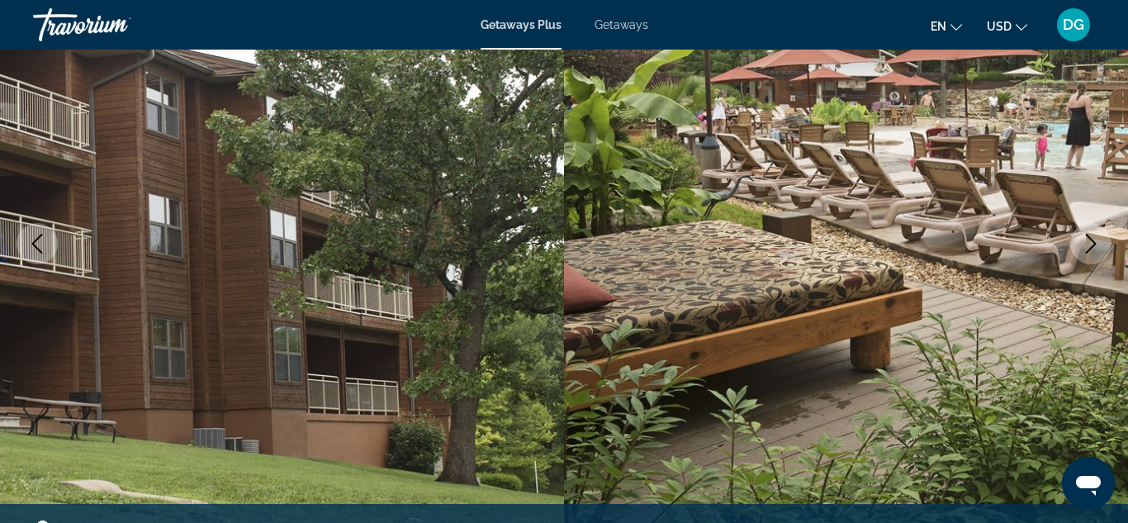
click at [1088, 238] on icon "Next image" at bounding box center [1091, 244] width 20 height 20
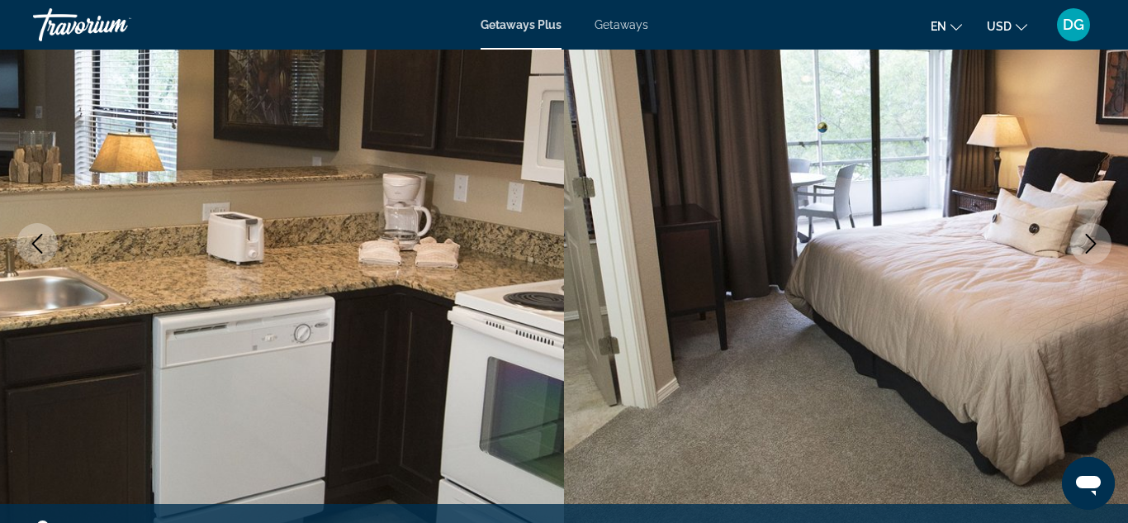
click at [1088, 238] on icon "Next image" at bounding box center [1091, 244] width 20 height 20
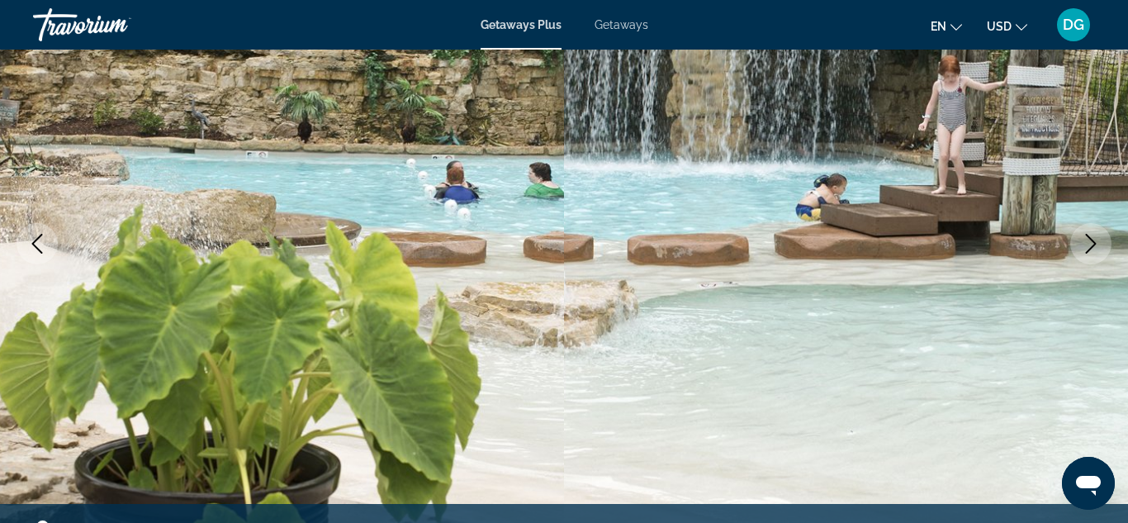
click at [36, 243] on icon "Previous image" at bounding box center [37, 244] width 20 height 20
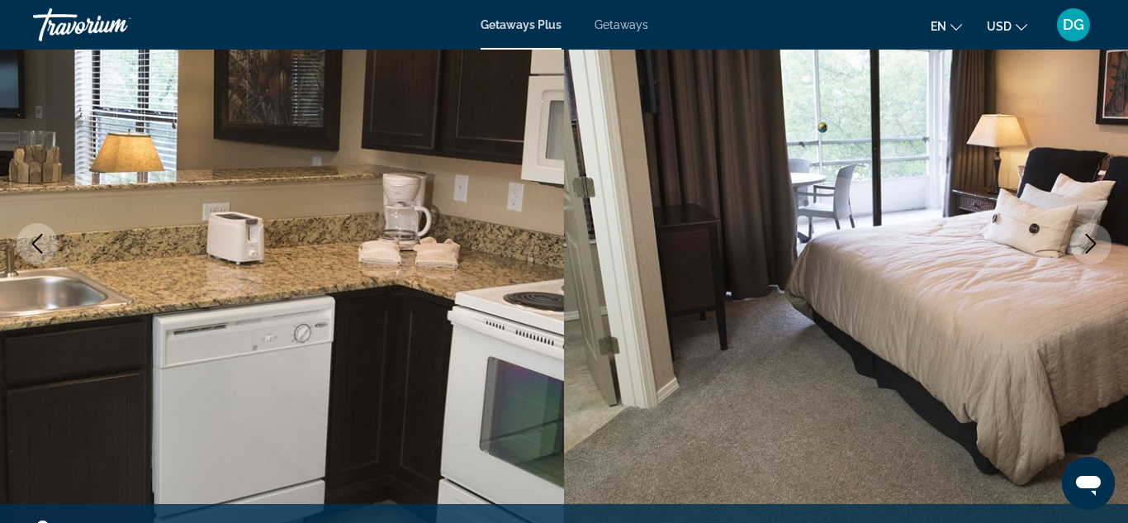
click at [1089, 239] on icon "Next image" at bounding box center [1091, 244] width 11 height 20
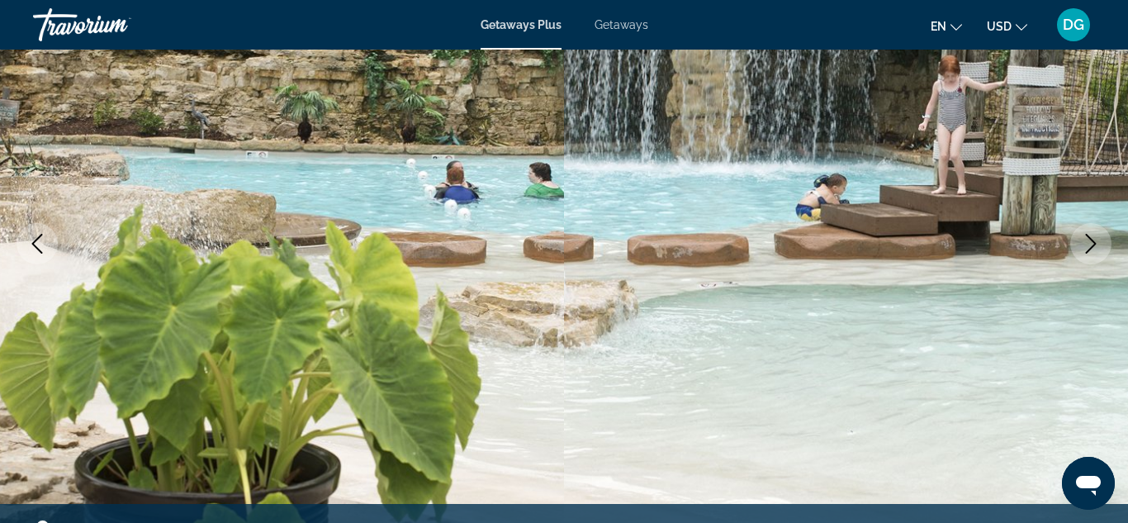
click at [1089, 239] on icon "Next image" at bounding box center [1091, 244] width 11 height 20
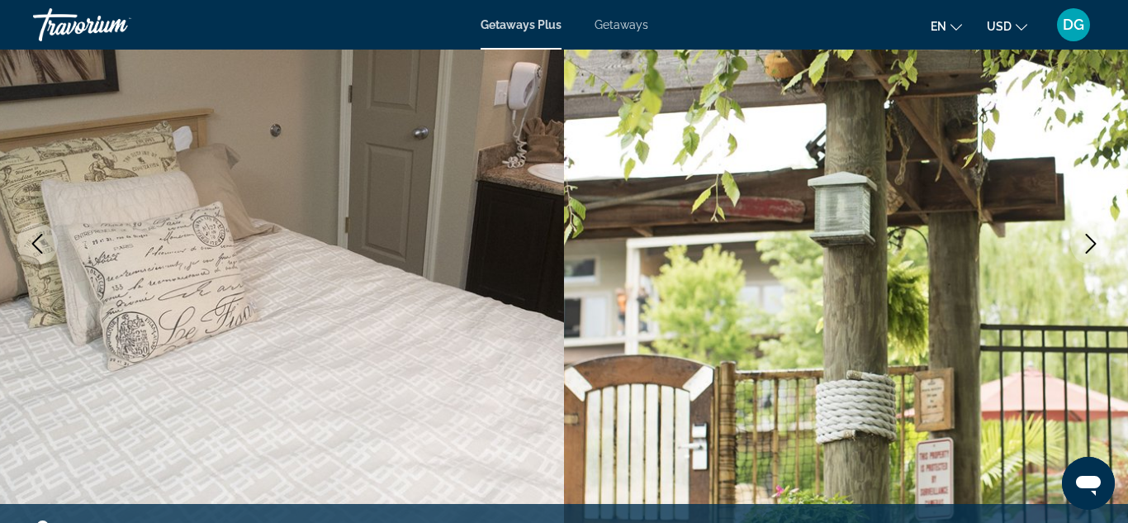
click at [1089, 239] on icon "Next image" at bounding box center [1091, 244] width 11 height 20
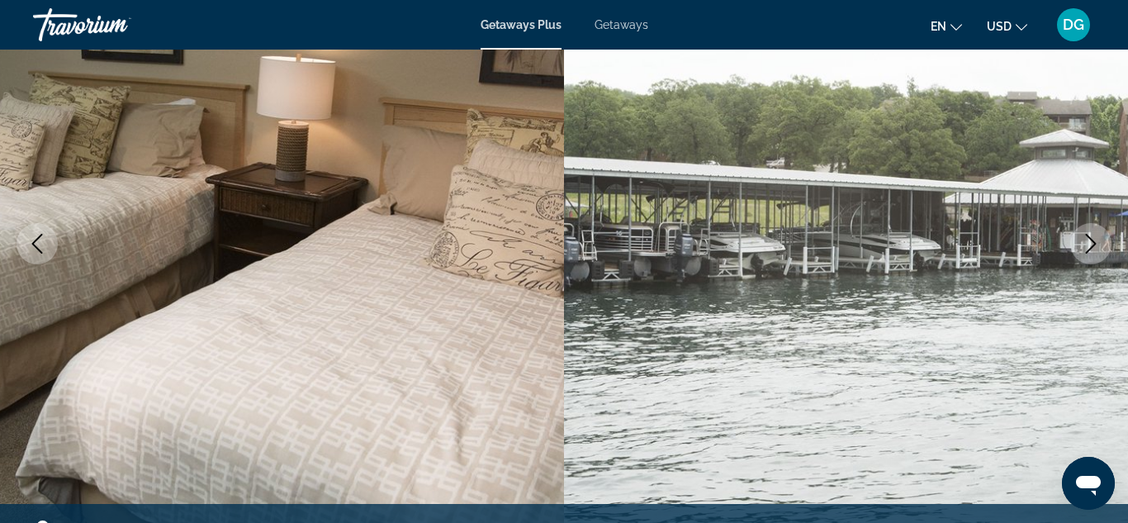
click at [1089, 239] on icon "Next image" at bounding box center [1091, 244] width 11 height 20
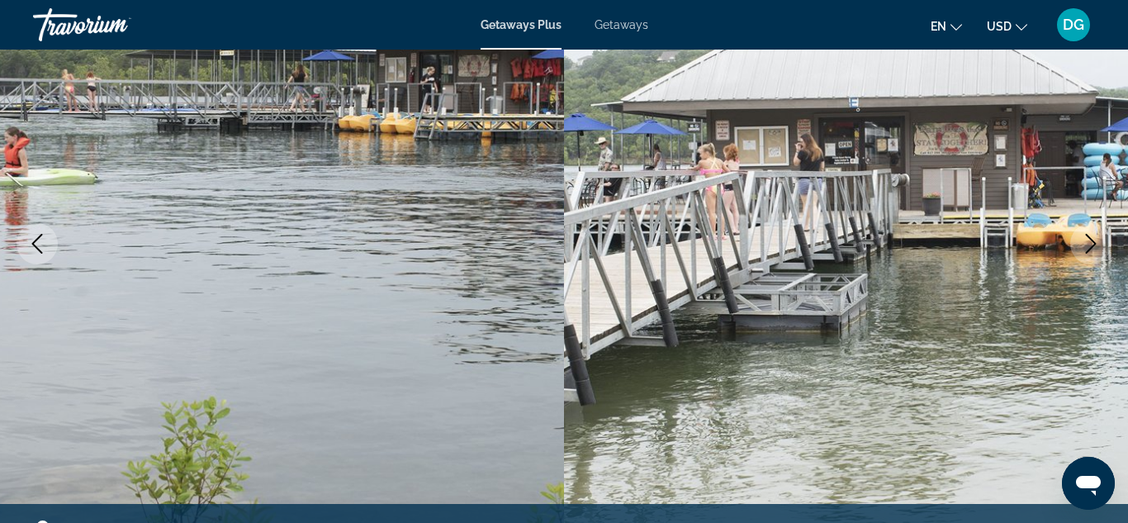
click at [1089, 239] on icon "Next image" at bounding box center [1091, 244] width 11 height 20
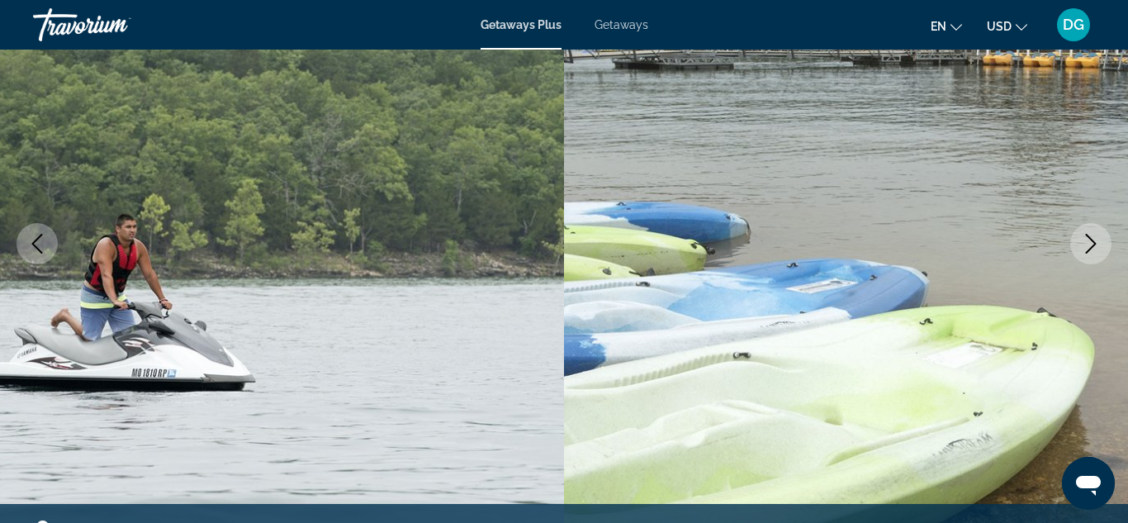
click at [1089, 239] on icon "Next image" at bounding box center [1091, 244] width 11 height 20
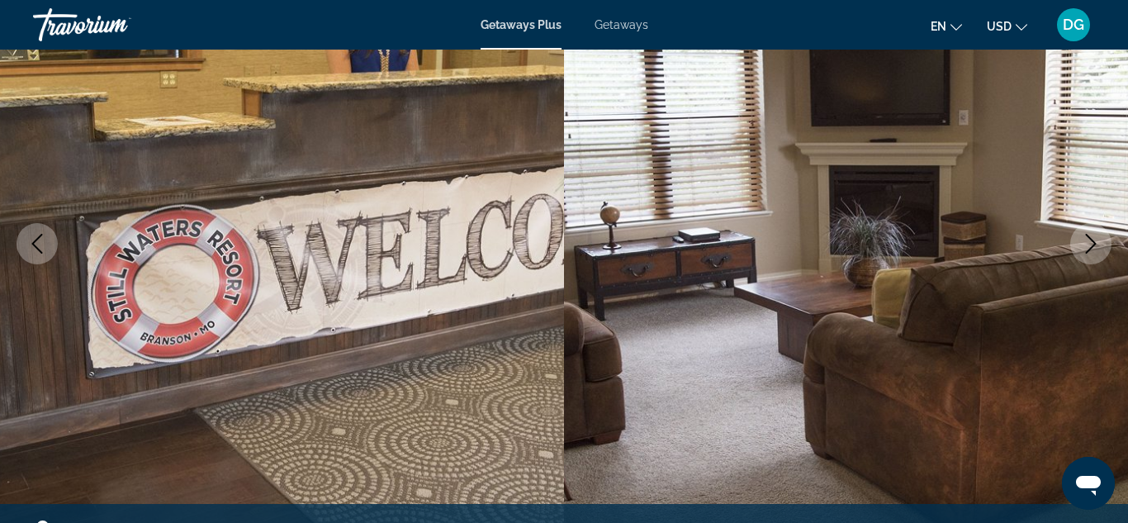
click at [1089, 239] on icon "Next image" at bounding box center [1091, 244] width 11 height 20
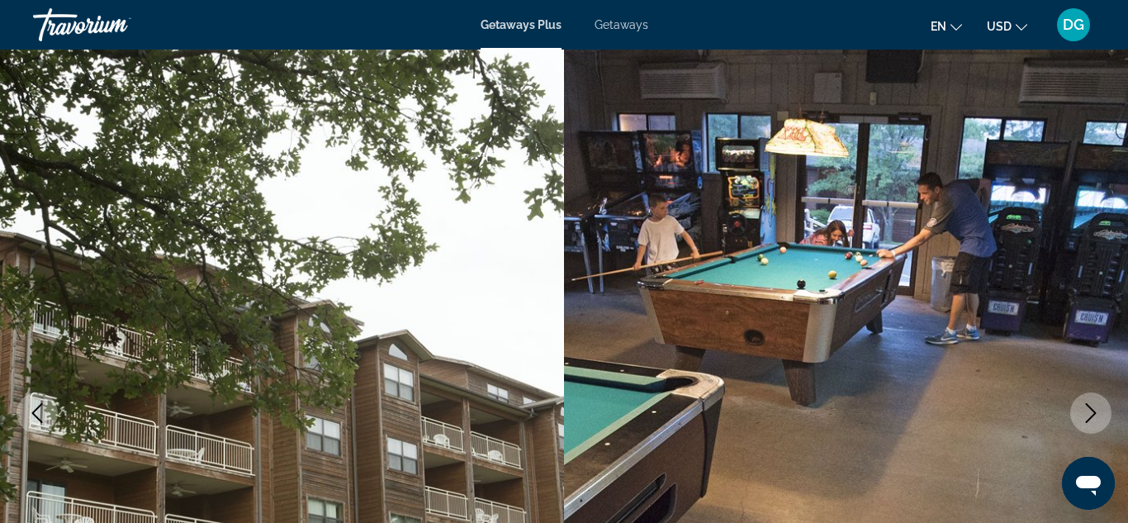
scroll to position [0, 0]
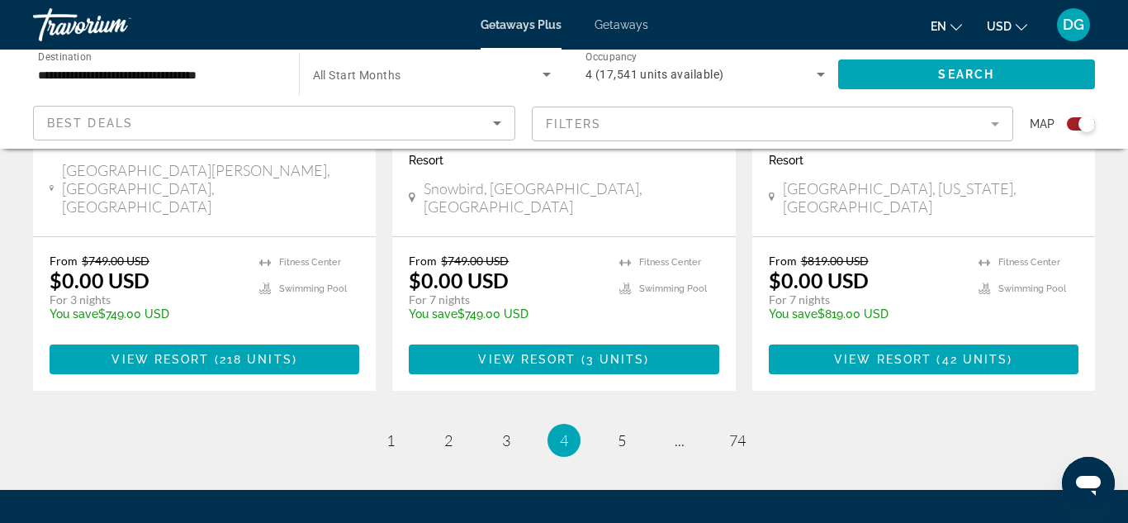
scroll to position [2761, 0]
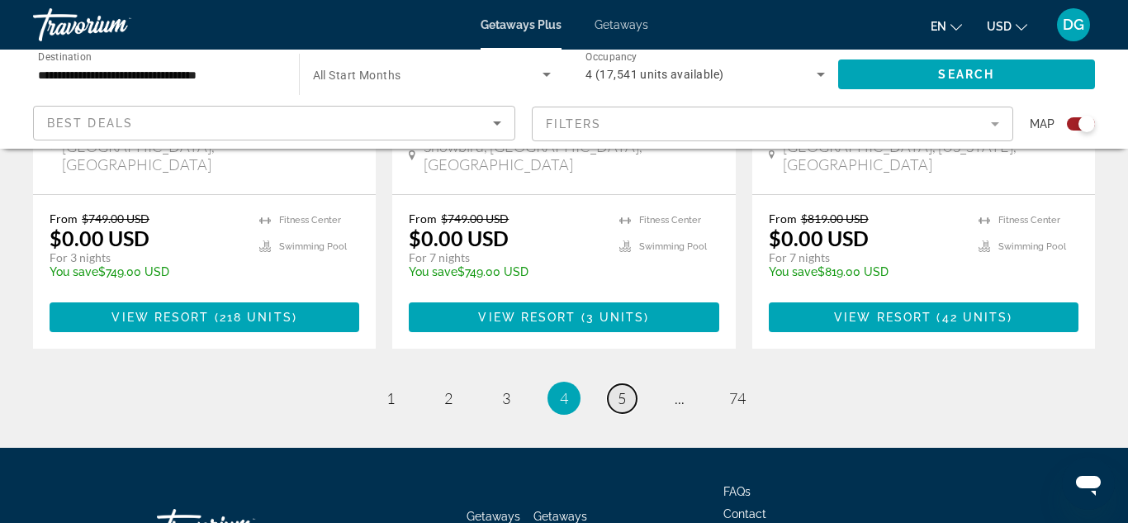
click at [620, 389] on span "5" at bounding box center [622, 398] width 8 height 18
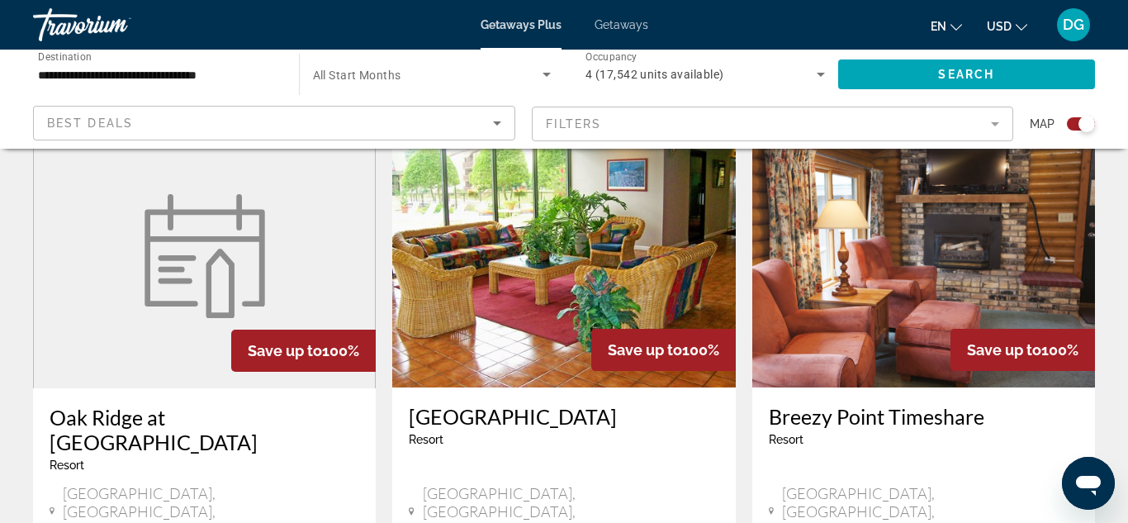
scroll to position [1791, 0]
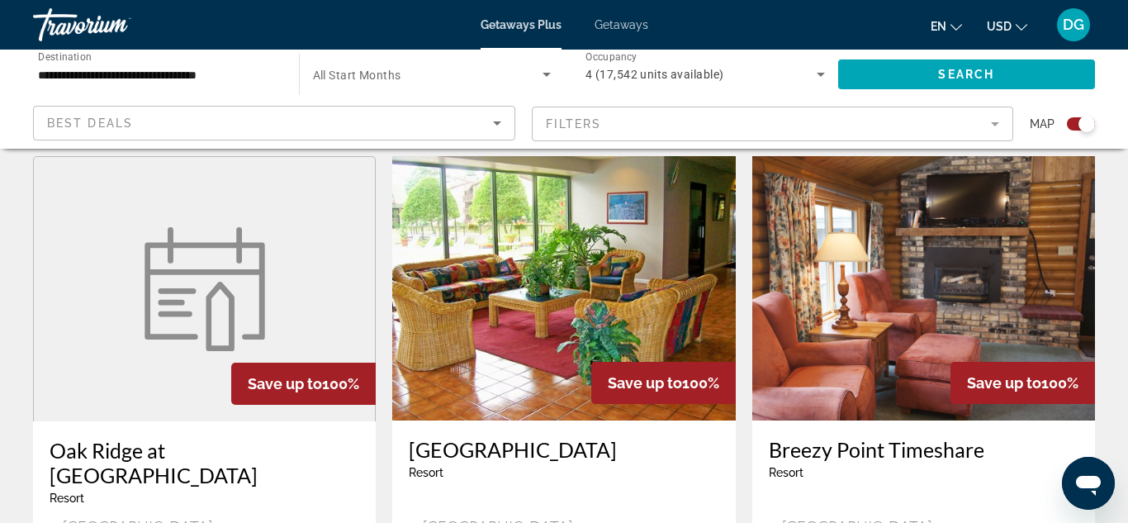
click at [79, 293] on figure "Main content" at bounding box center [204, 289] width 341 height 264
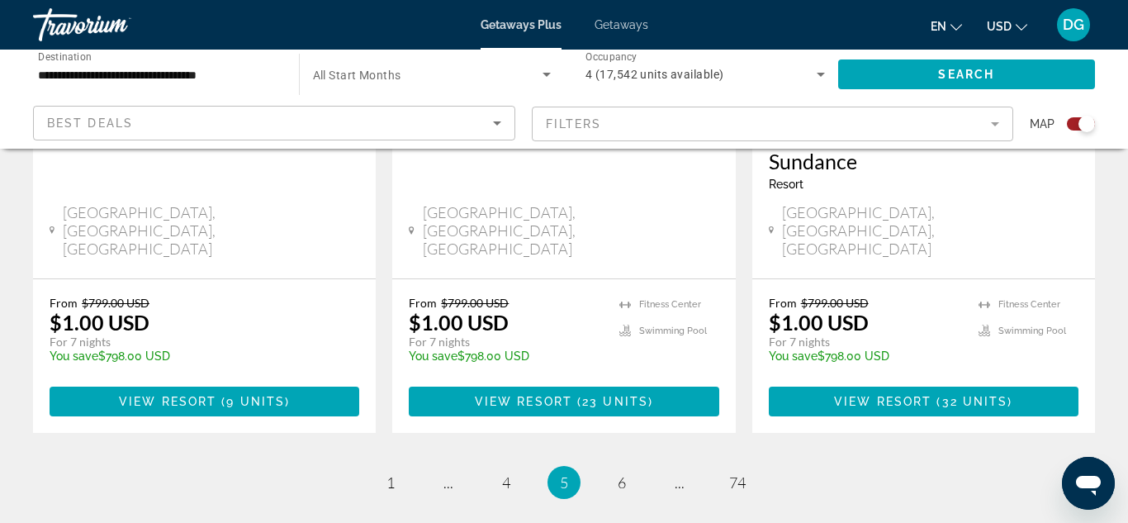
scroll to position [2763, 0]
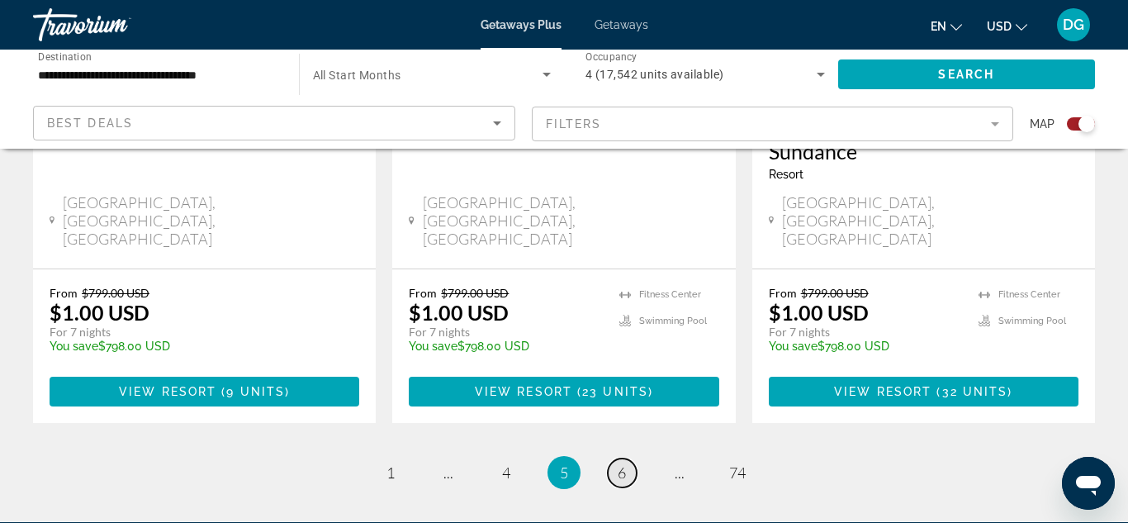
click at [624, 463] on span "6" at bounding box center [622, 472] width 8 height 18
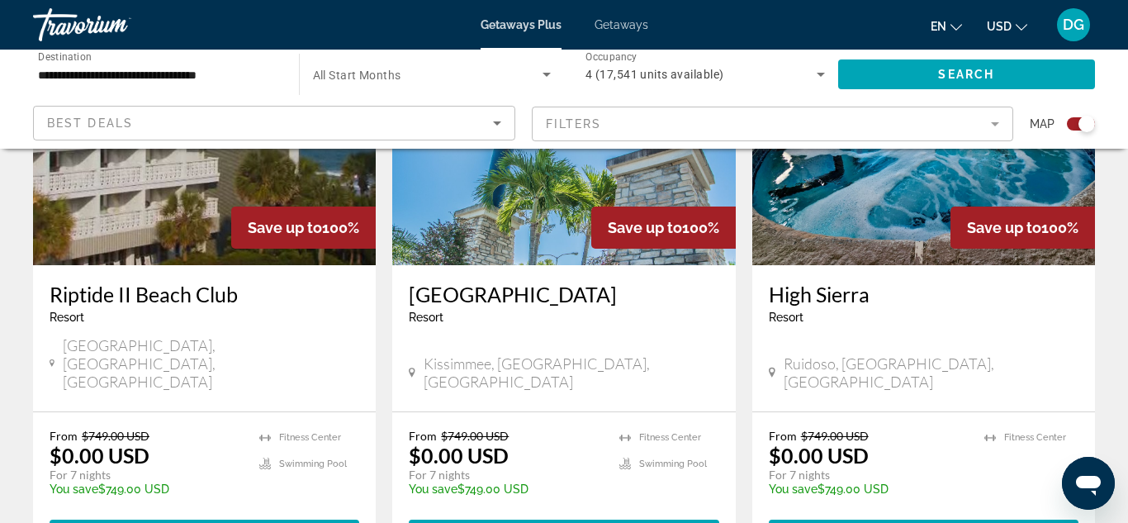
scroll to position [2577, 0]
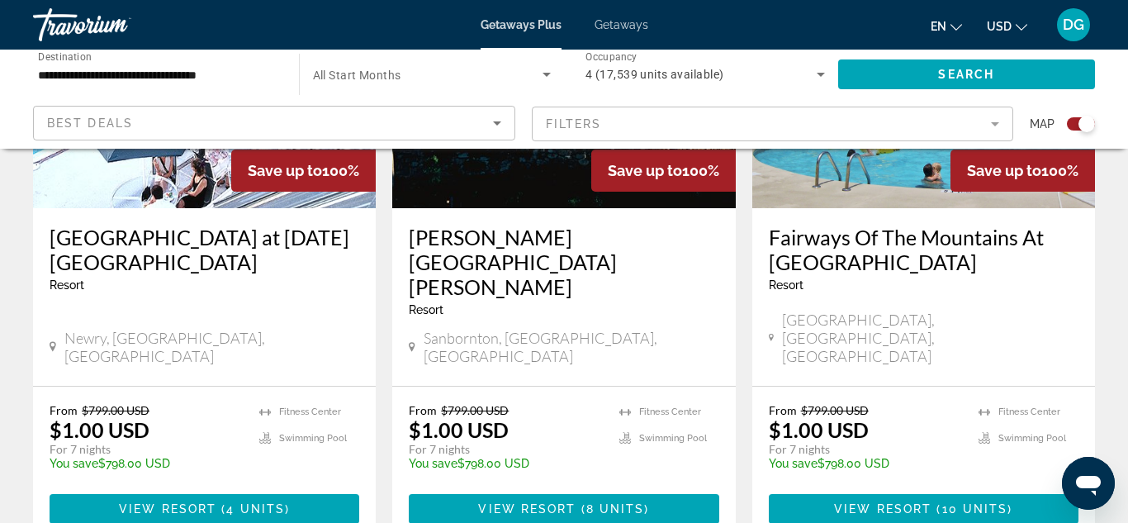
scroll to position [2610, 0]
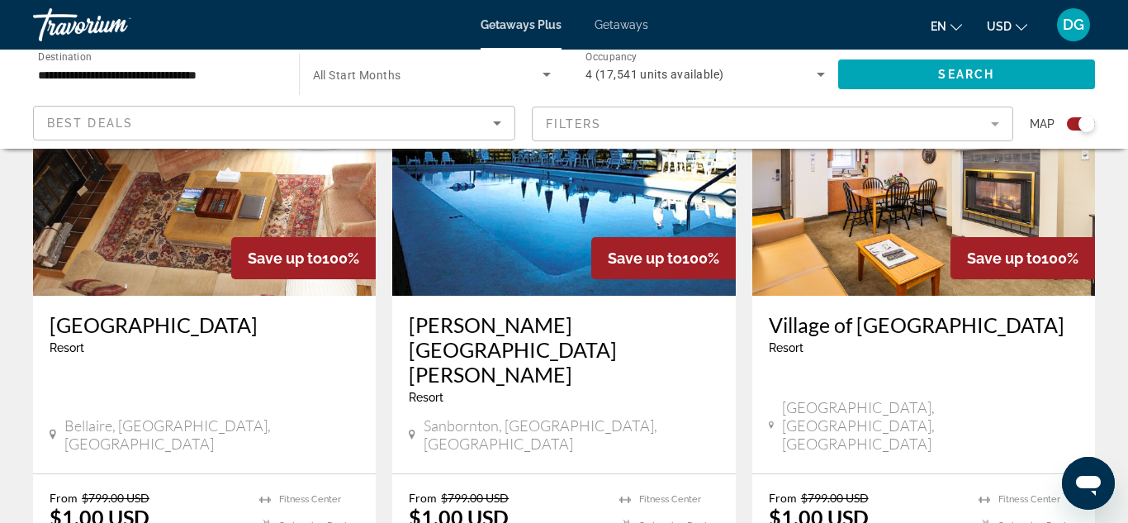
scroll to position [2610, 0]
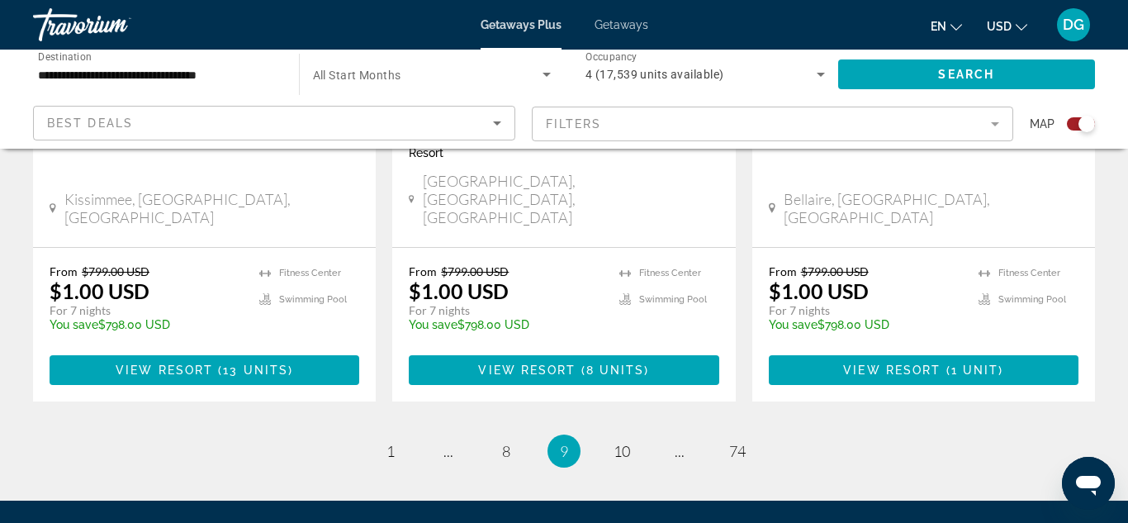
scroll to position [2761, 0]
